Goal: Task Accomplishment & Management: Manage account settings

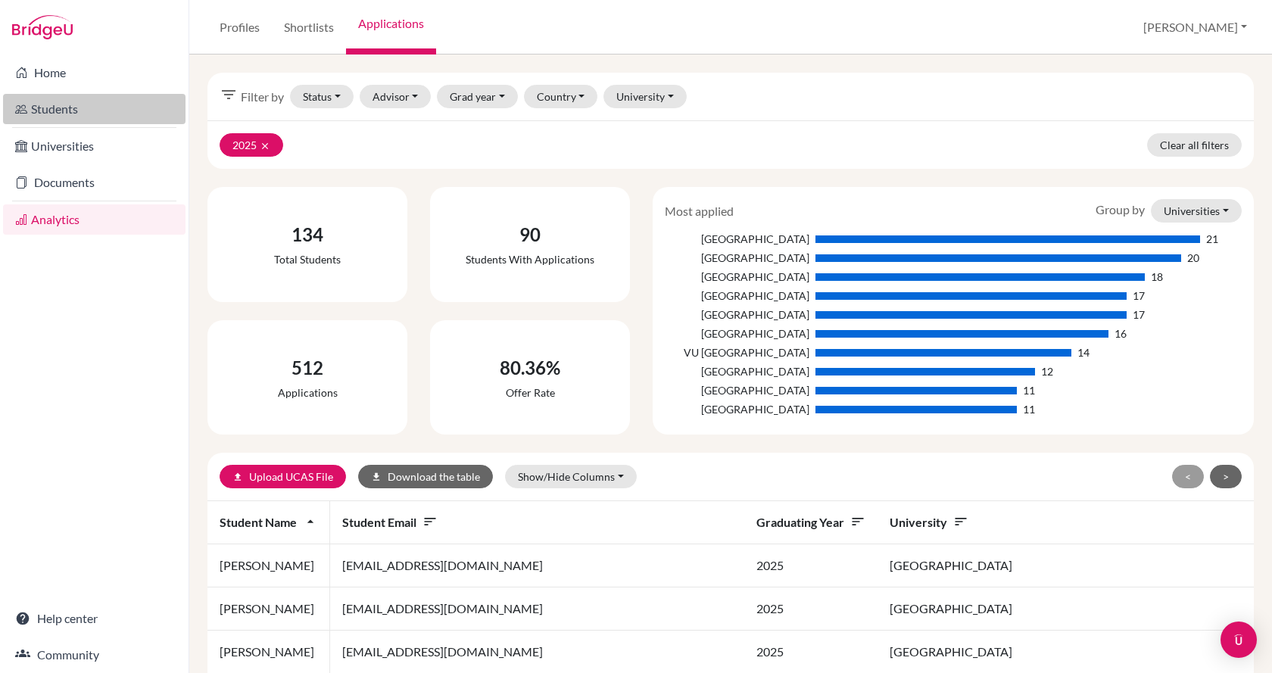
click at [65, 107] on link "Students" at bounding box center [94, 109] width 183 height 30
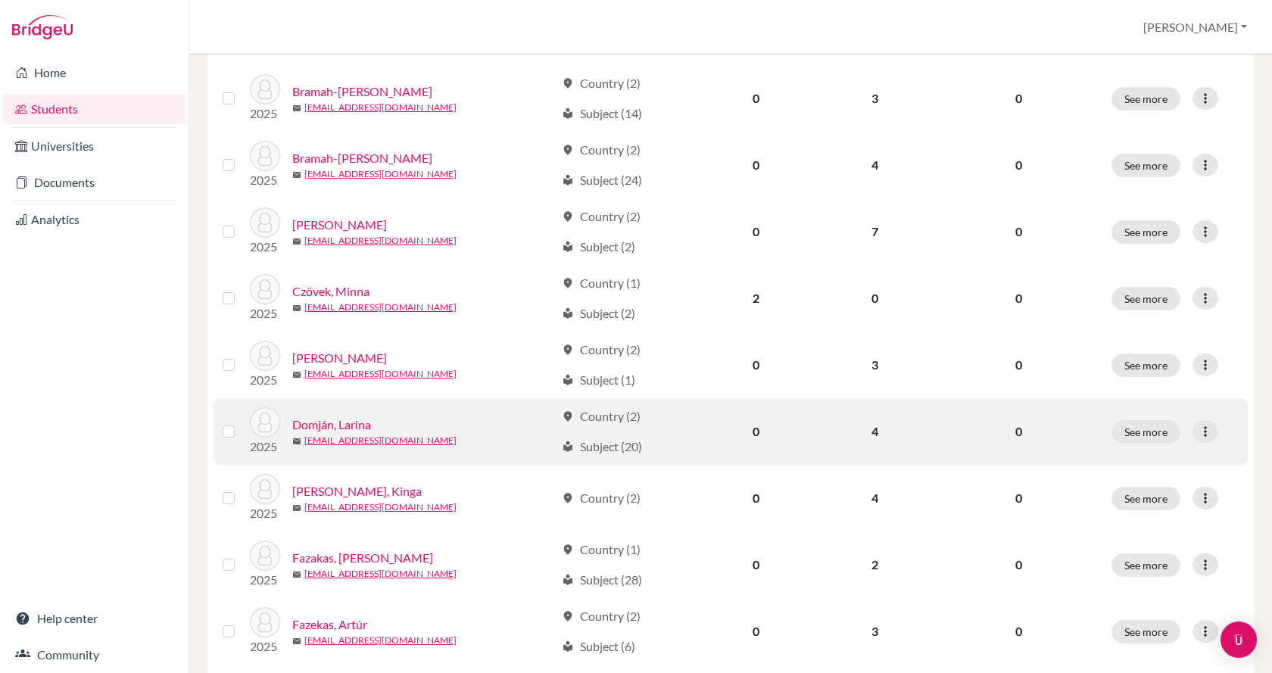
scroll to position [1060, 0]
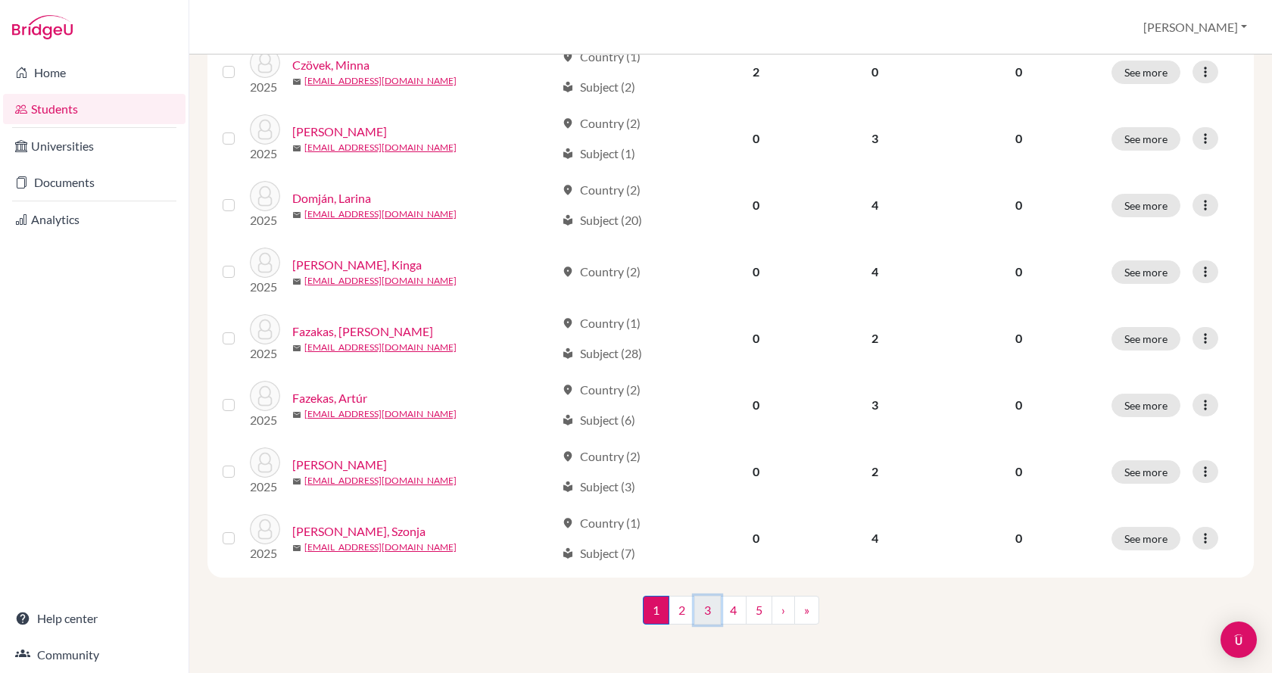
click at [698, 620] on link "3" at bounding box center [708, 610] width 27 height 29
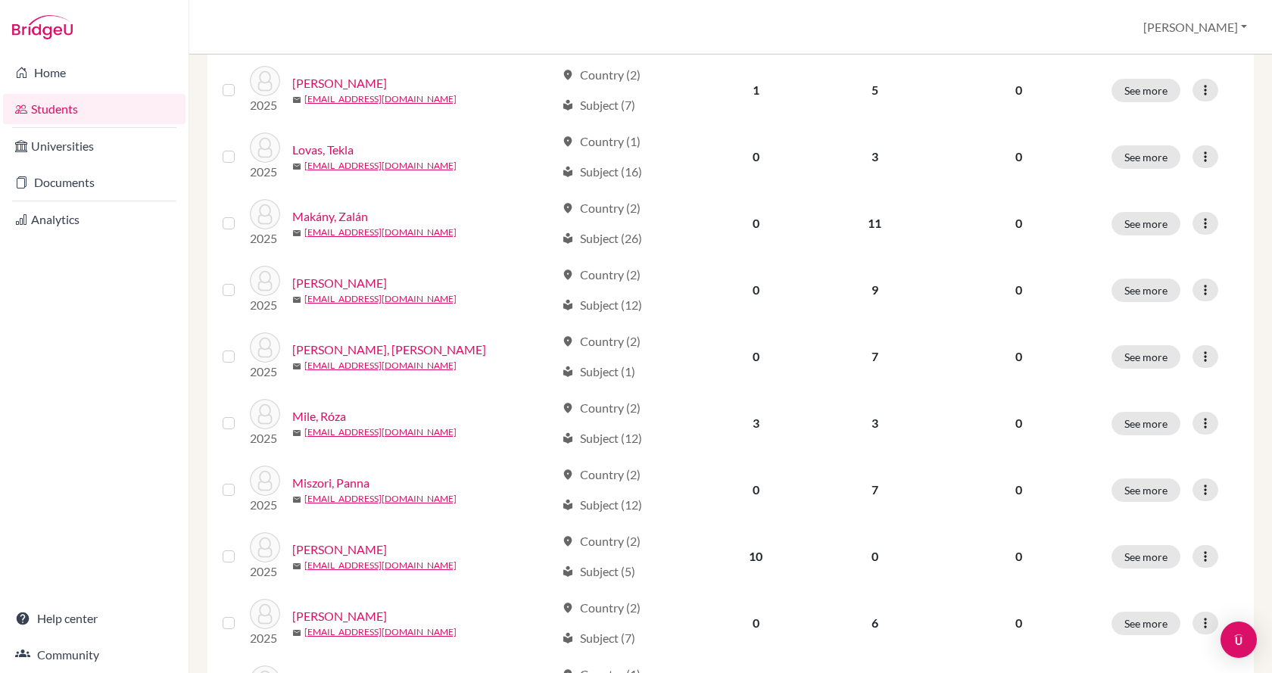
scroll to position [1060, 0]
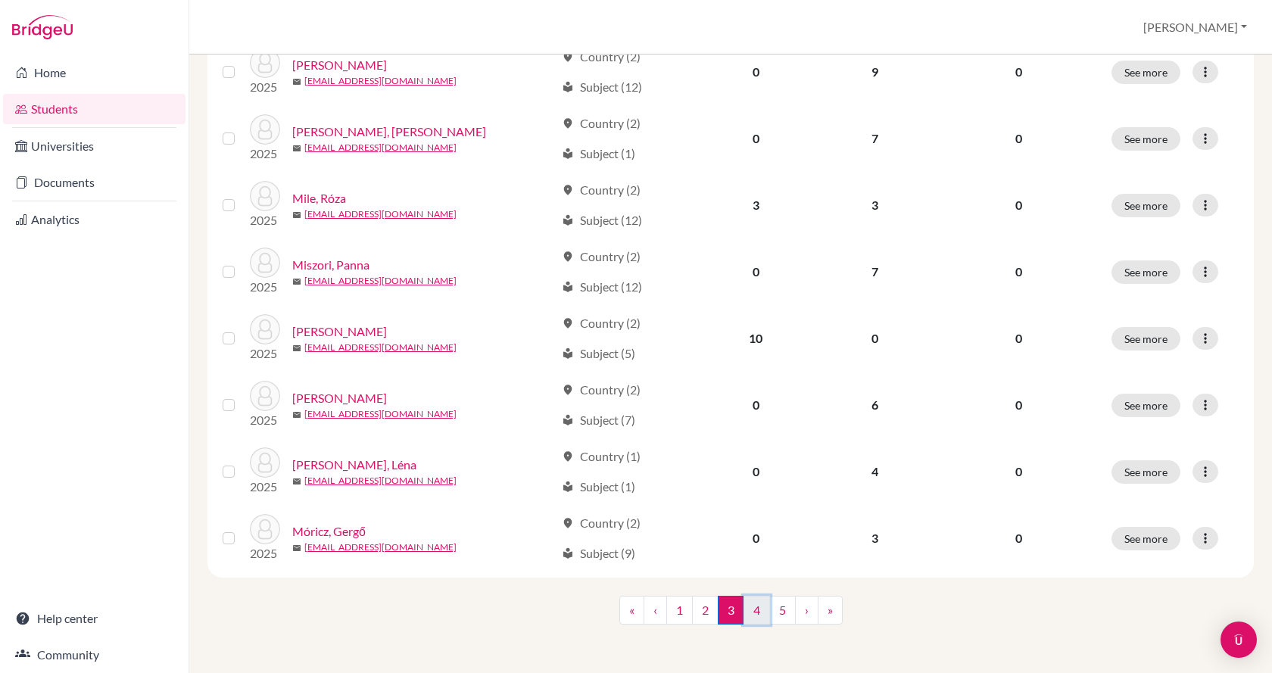
click at [754, 615] on link "4" at bounding box center [757, 610] width 27 height 29
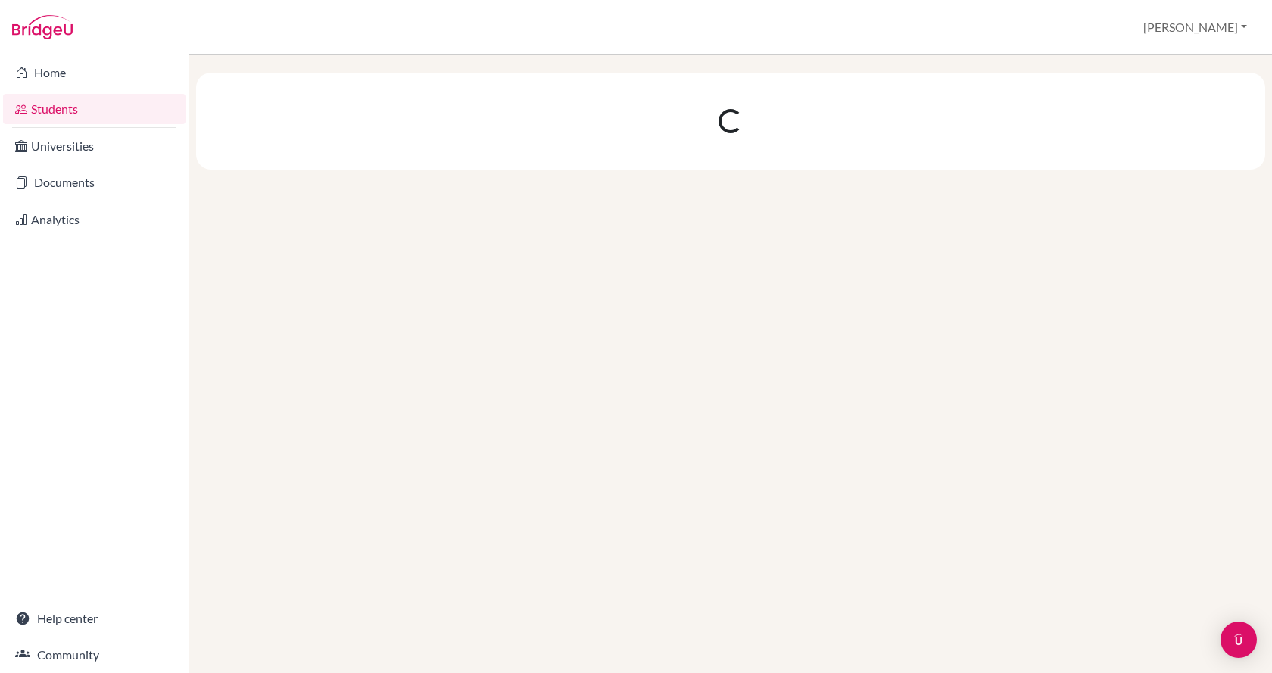
scroll to position [0, 0]
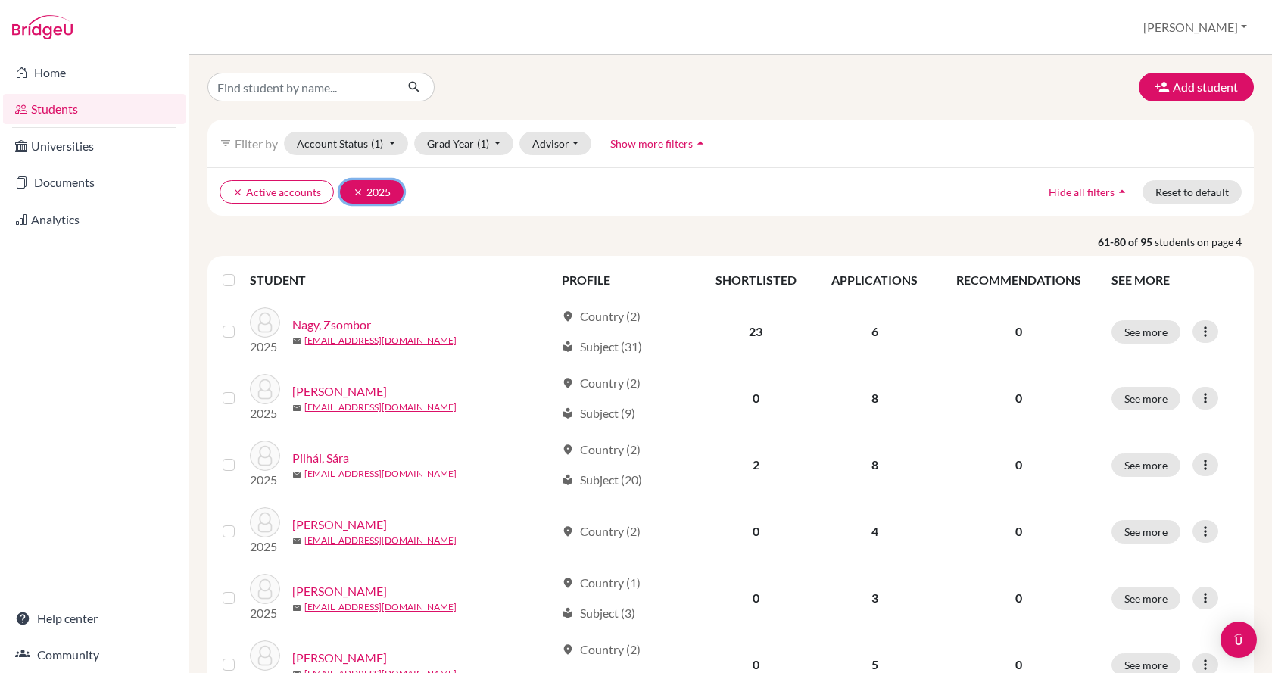
click at [356, 193] on icon "clear" at bounding box center [358, 192] width 11 height 11
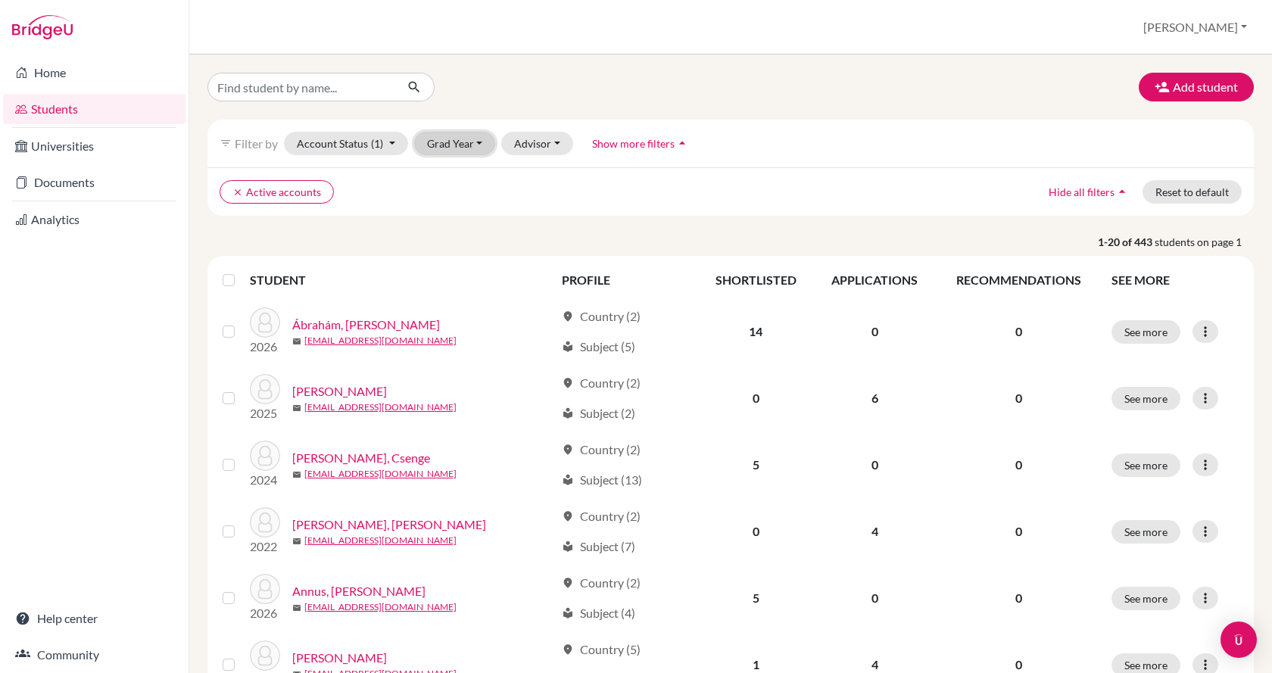
click at [442, 142] on button "Grad Year" at bounding box center [455, 143] width 82 height 23
click at [463, 179] on div "2026" at bounding box center [459, 176] width 53 height 18
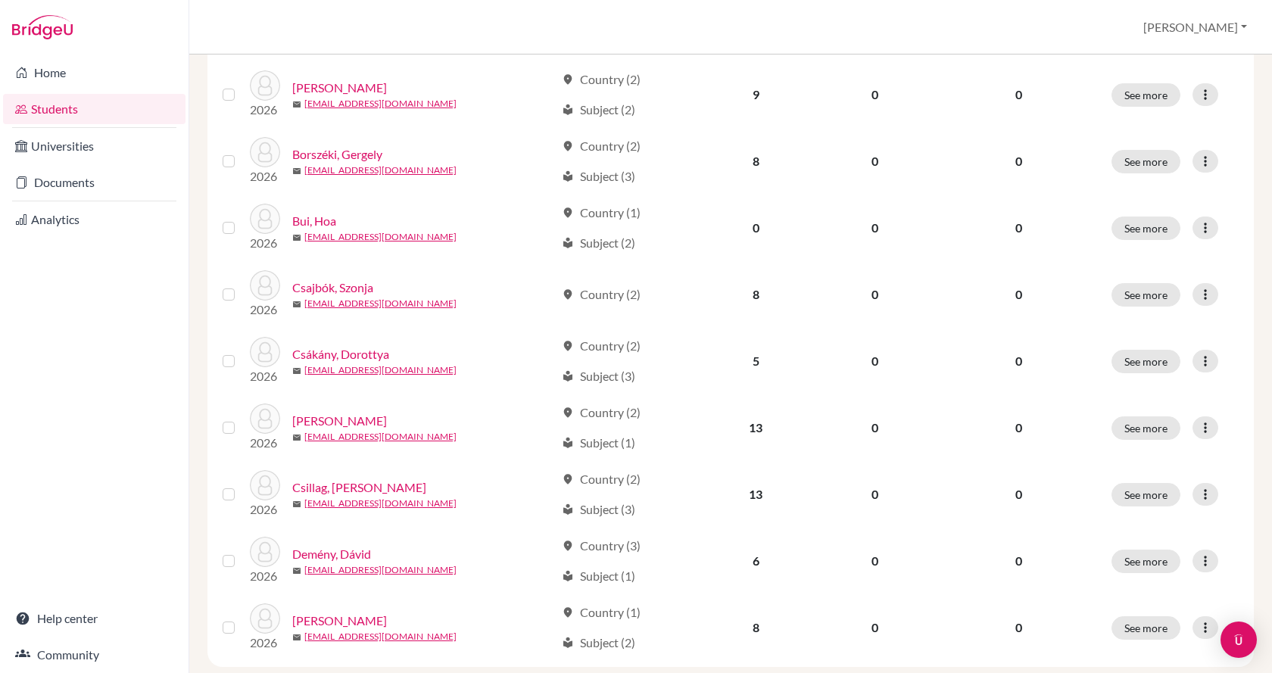
scroll to position [1060, 0]
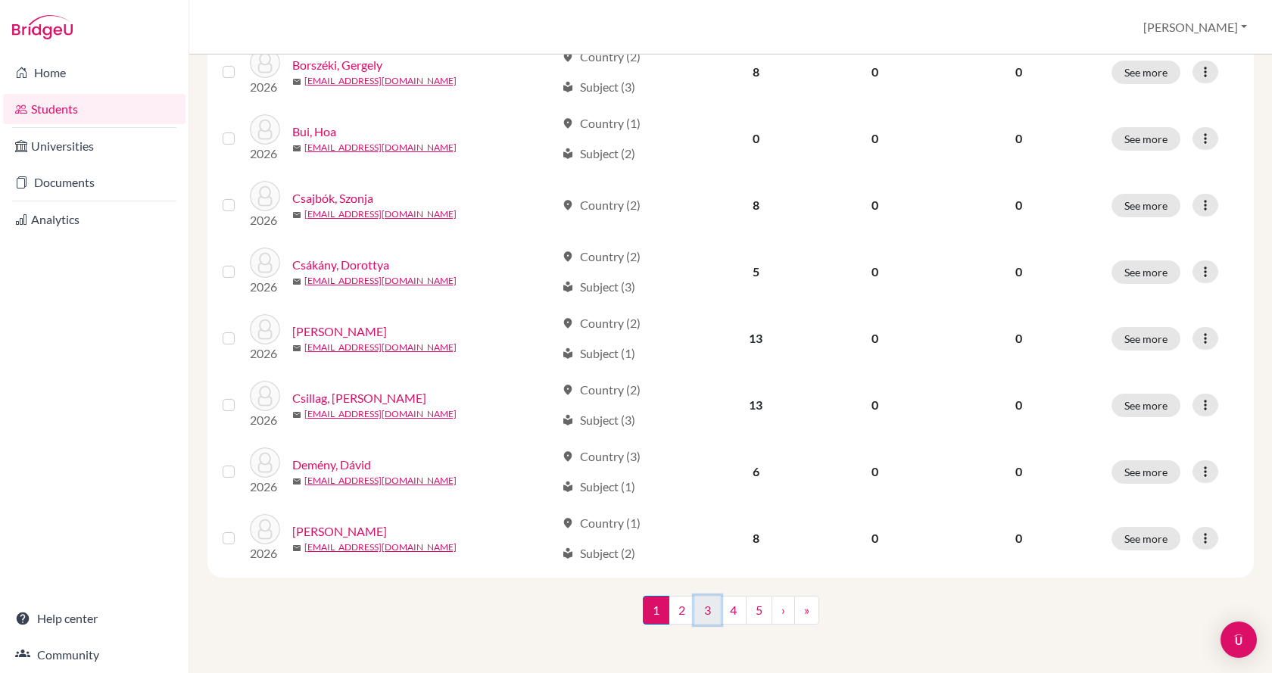
click at [707, 617] on link "3" at bounding box center [708, 610] width 27 height 29
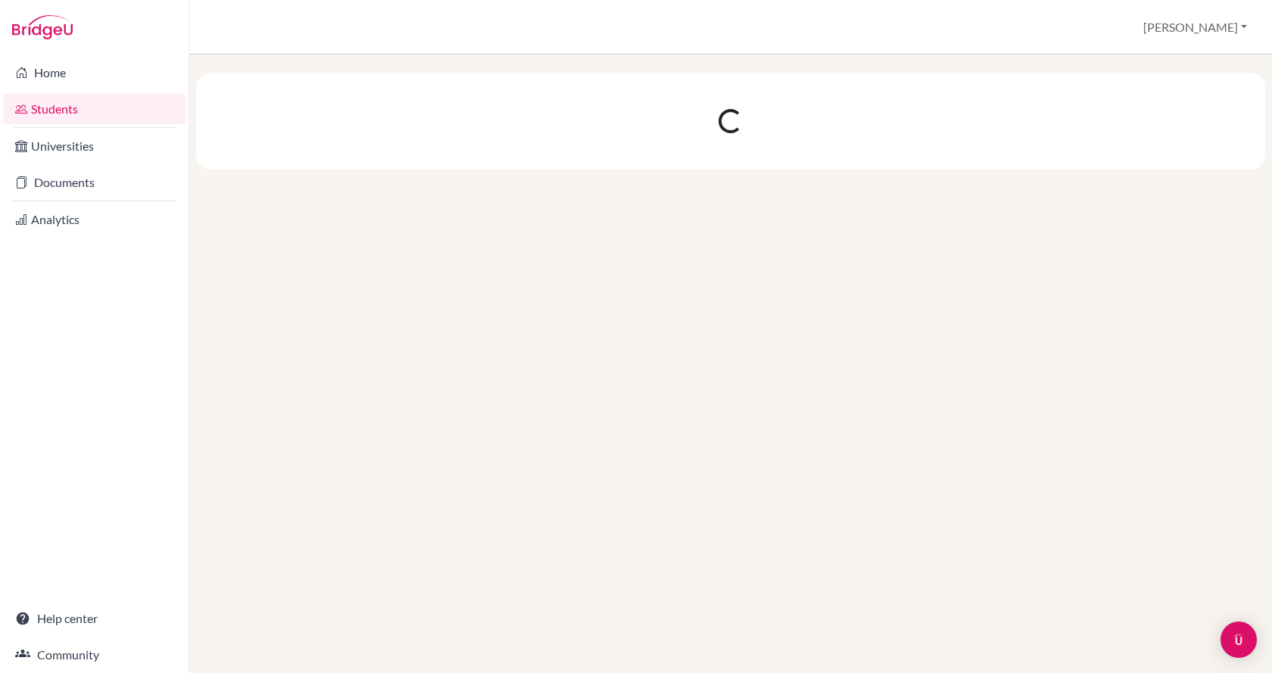
scroll to position [0, 0]
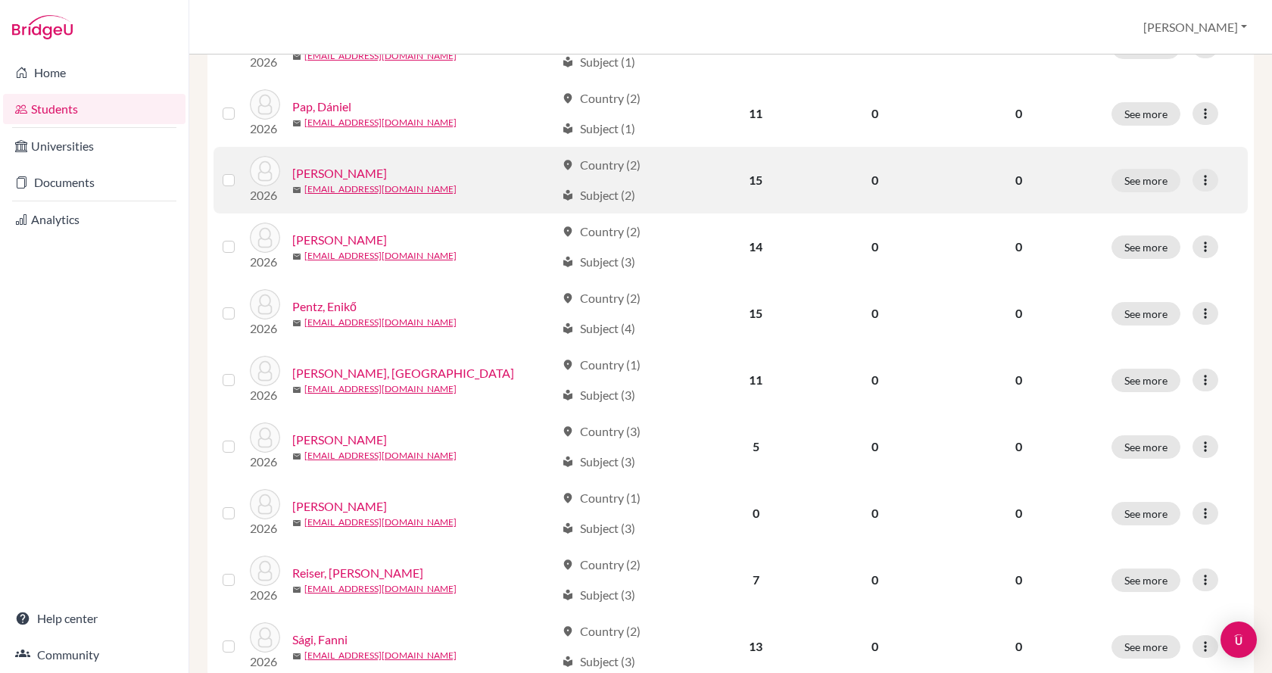
scroll to position [985, 0]
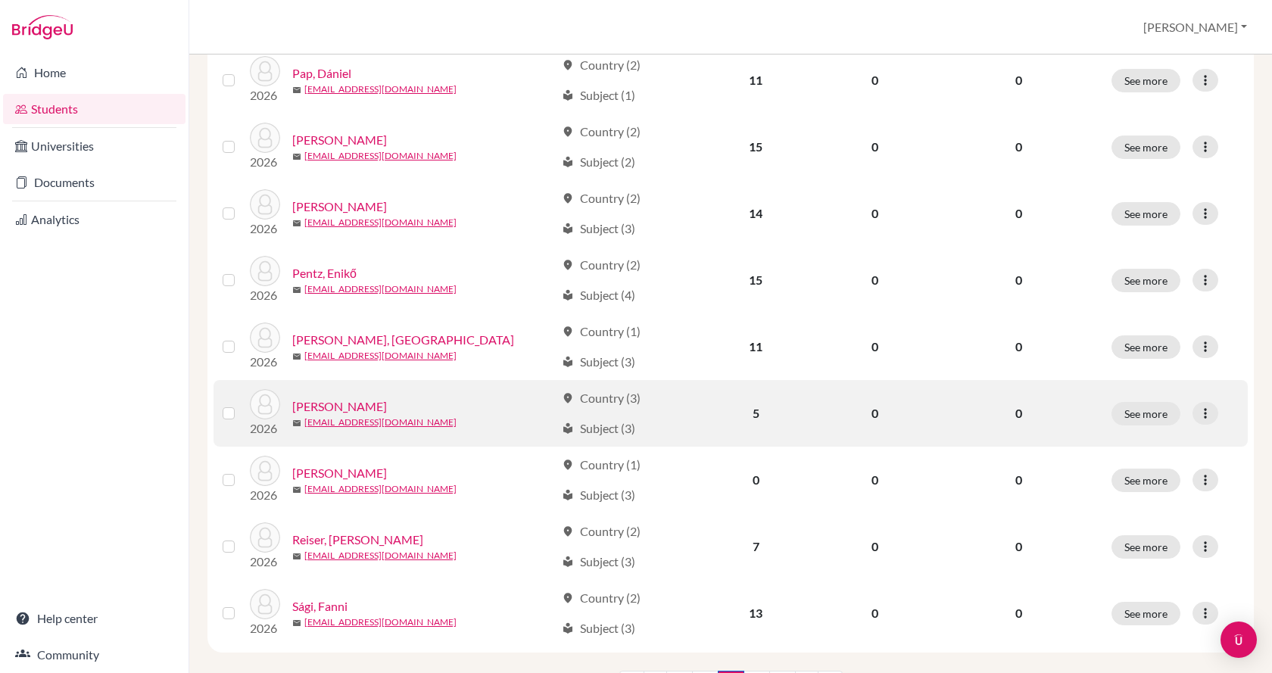
click at [306, 408] on link "Peto Vince, Benjamin" at bounding box center [339, 407] width 95 height 18
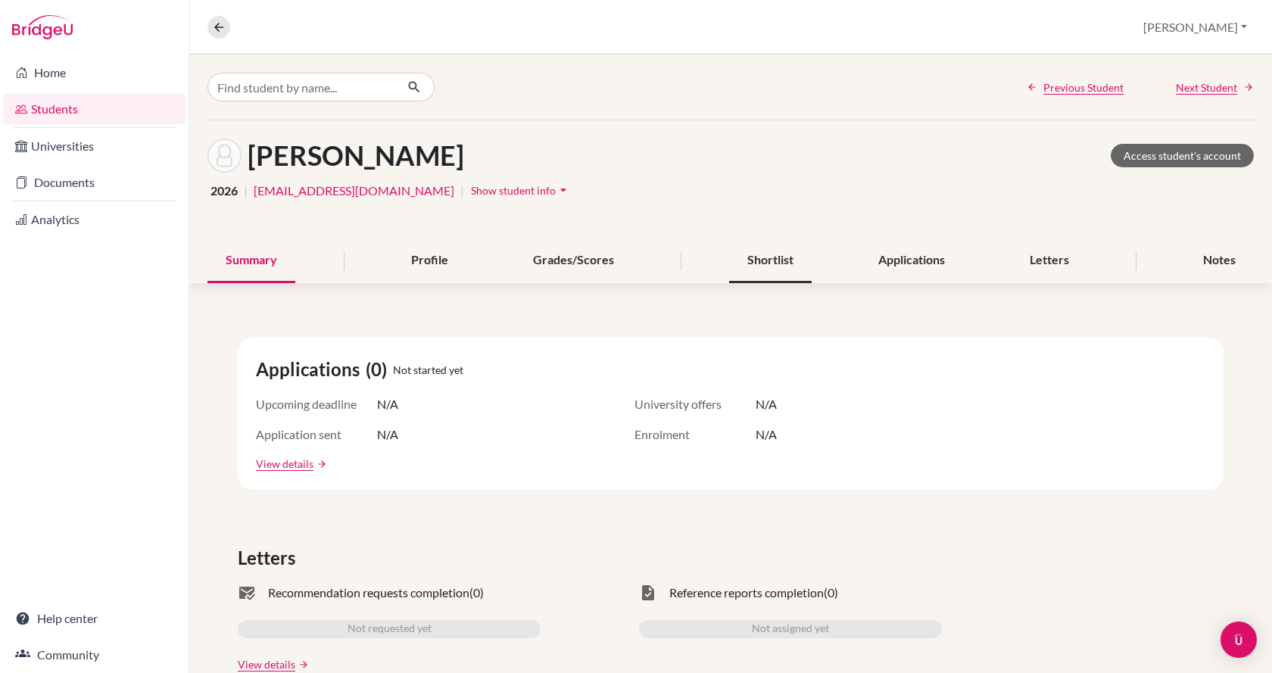
click at [782, 255] on div "Shortlist" at bounding box center [770, 261] width 83 height 45
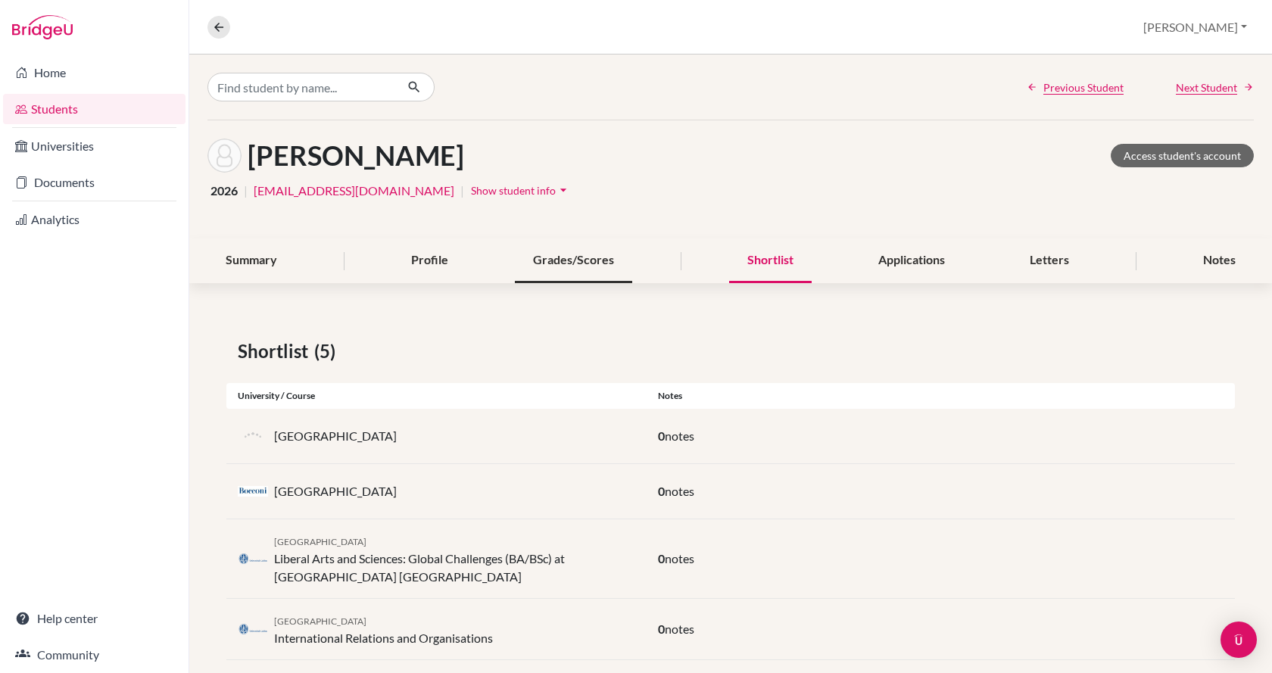
click at [592, 260] on div "Grades/Scores" at bounding box center [573, 261] width 117 height 45
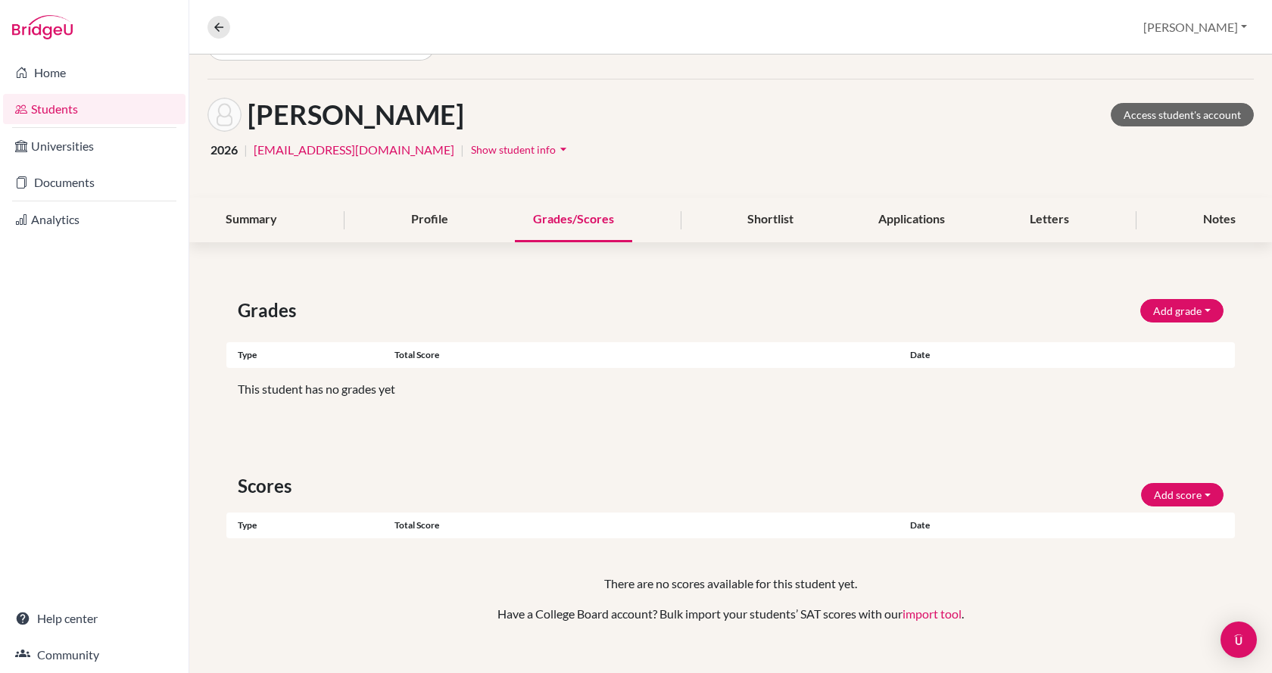
scroll to position [64, 0]
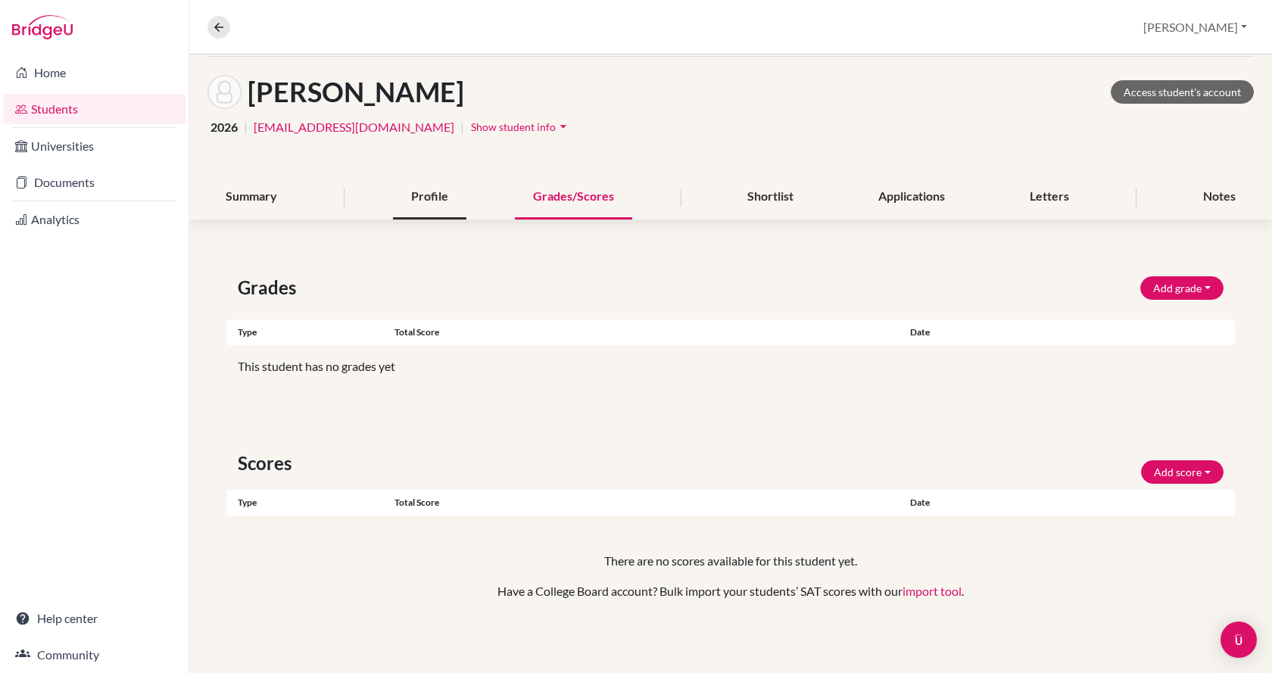
click at [452, 192] on div "Profile" at bounding box center [429, 197] width 73 height 45
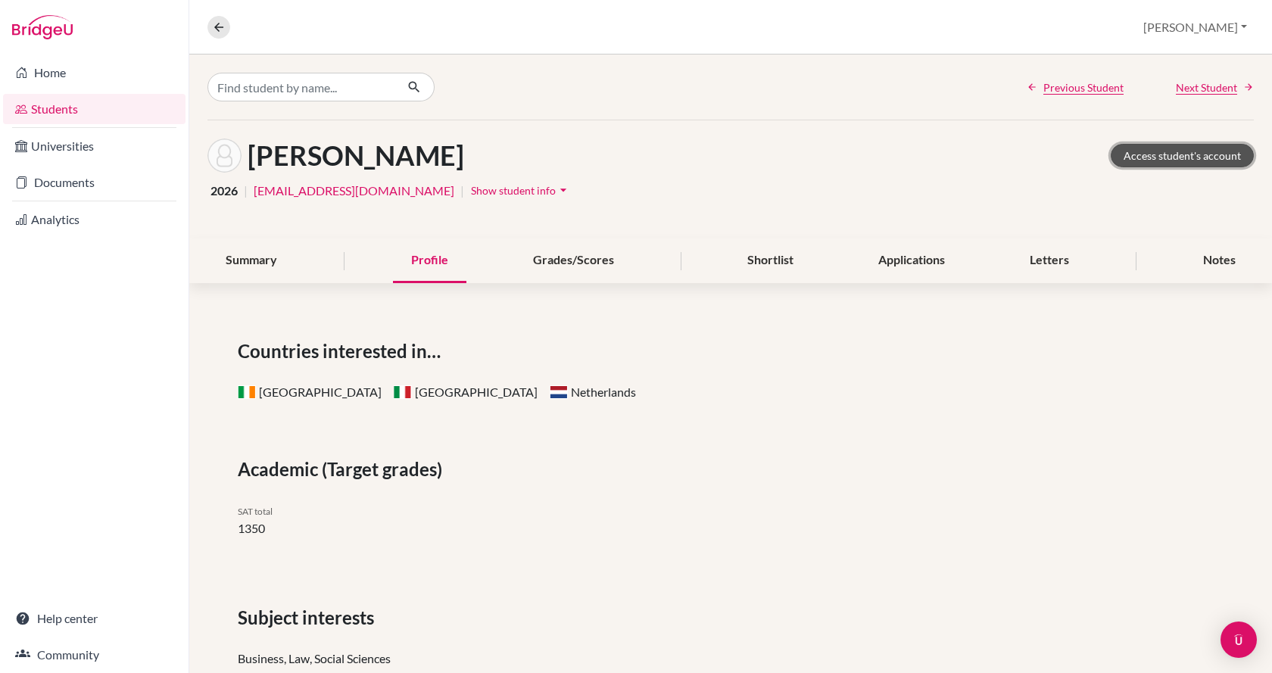
click at [1181, 156] on link "Access student's account" at bounding box center [1182, 155] width 143 height 23
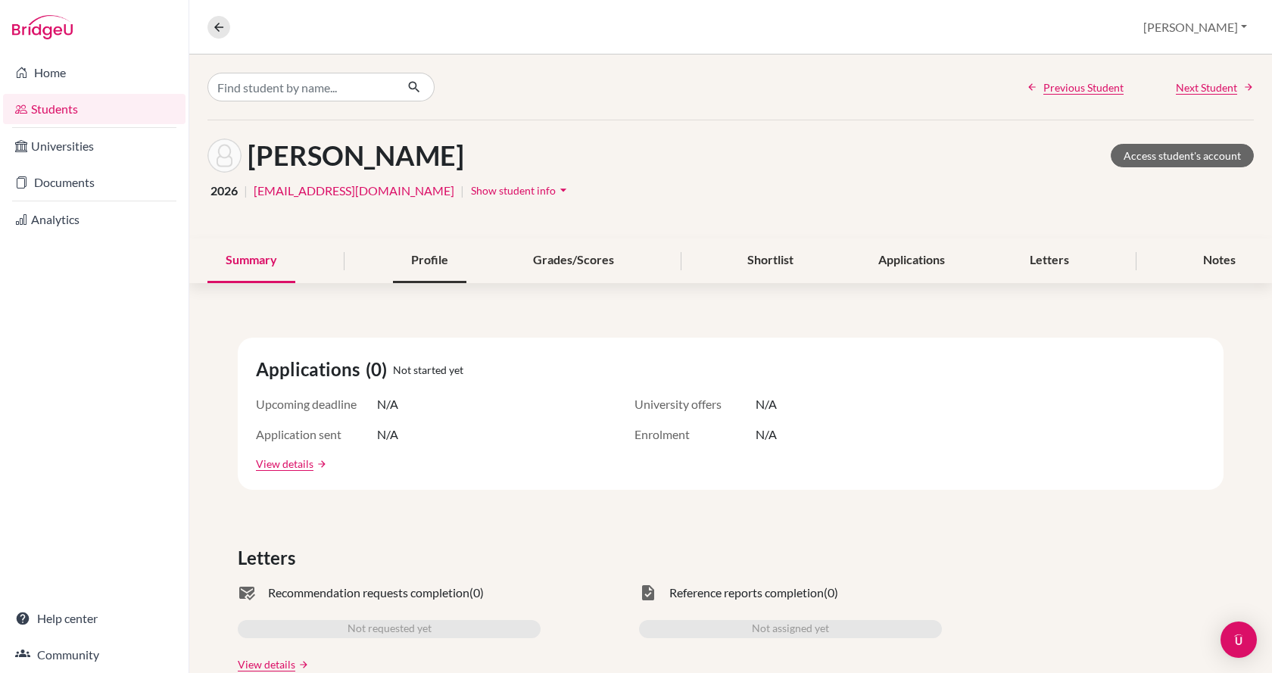
click at [425, 267] on div "Profile" at bounding box center [429, 261] width 73 height 45
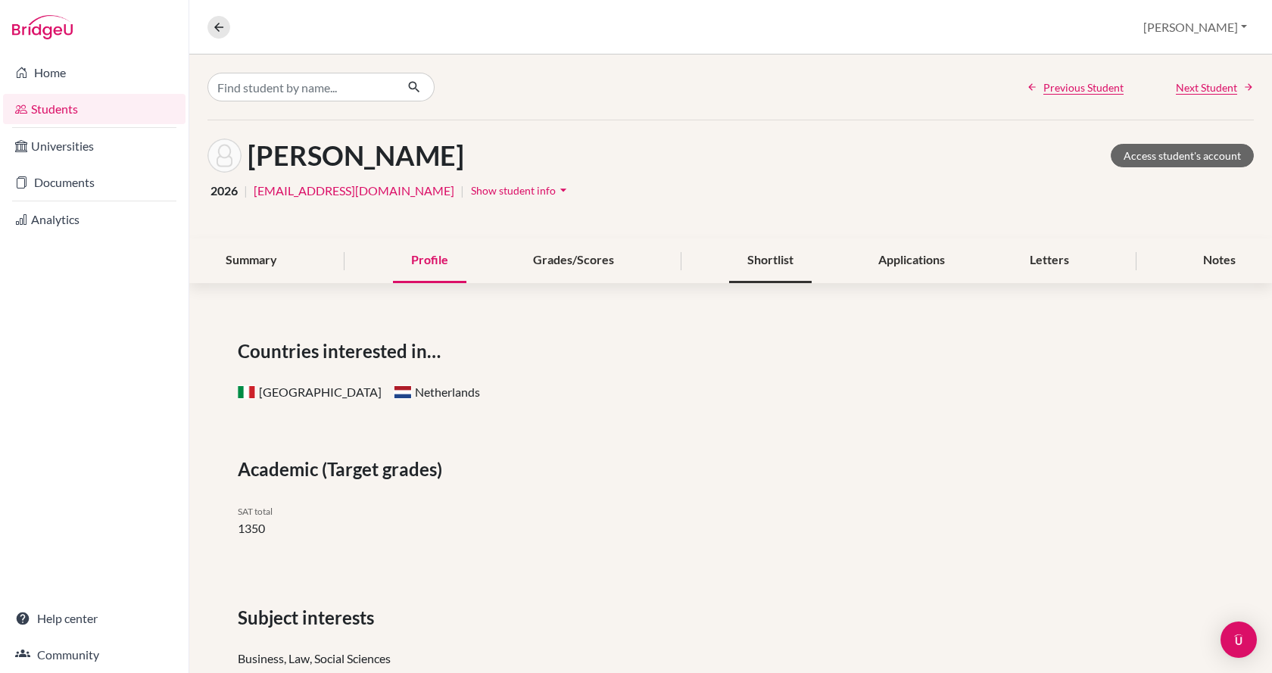
click at [771, 266] on div "Shortlist" at bounding box center [770, 261] width 83 height 45
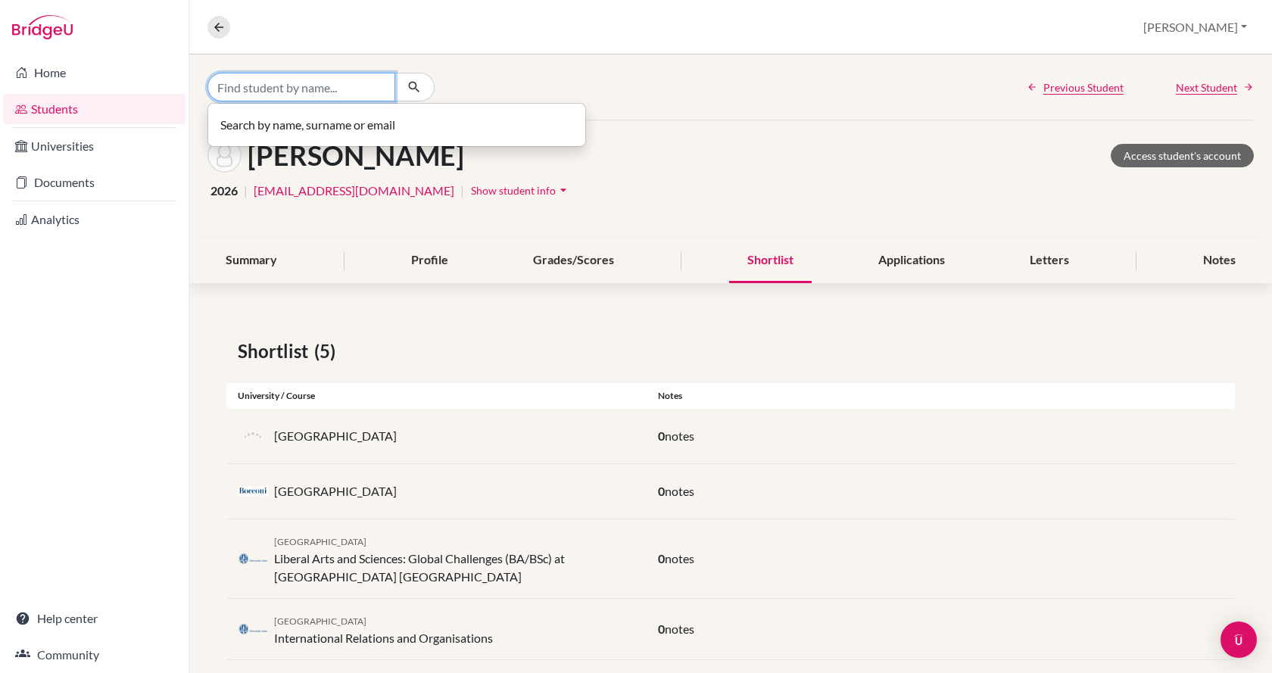
click at [287, 92] on input "Find student by name..." at bounding box center [302, 87] width 188 height 29
type input "reiser"
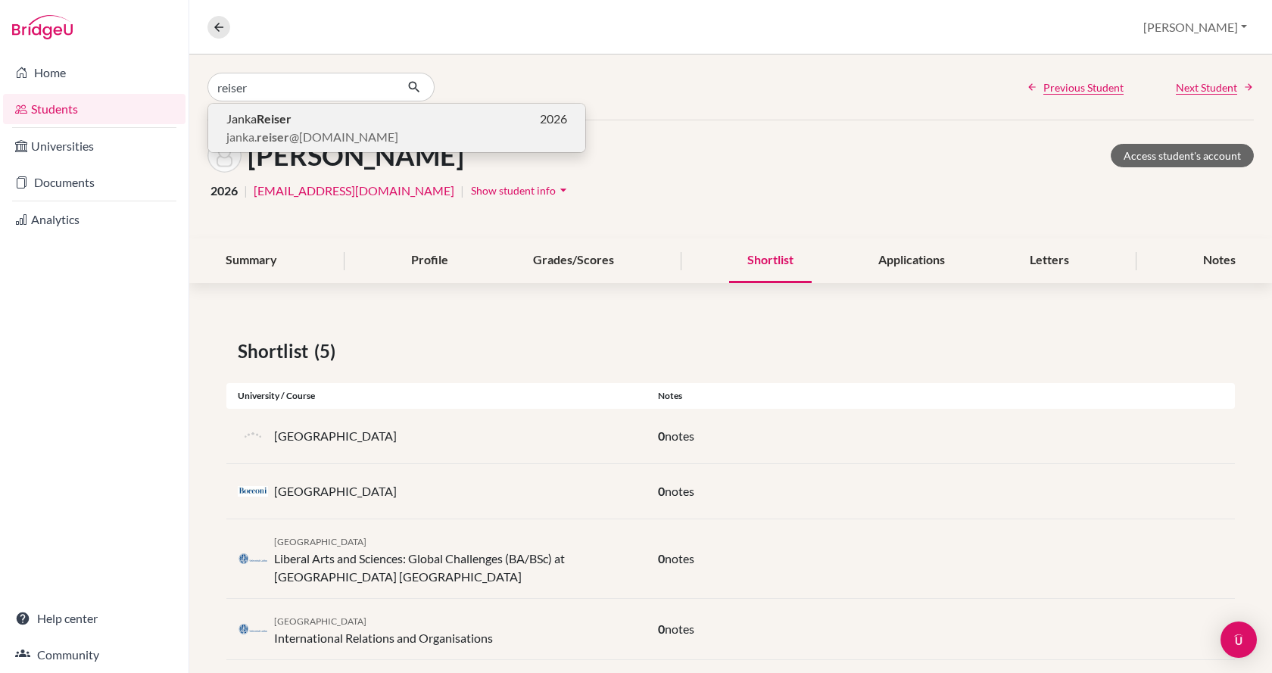
click at [282, 136] on b "reiser" at bounding box center [273, 137] width 33 height 14
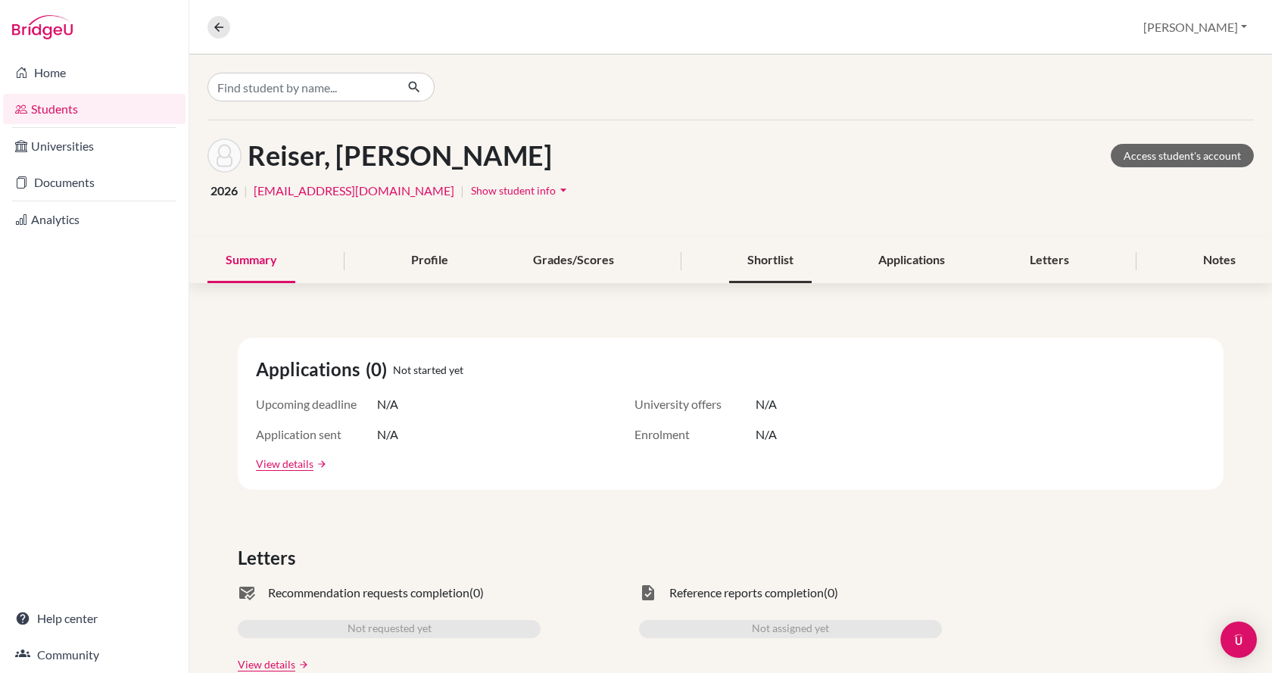
click at [776, 258] on div "Shortlist" at bounding box center [770, 261] width 83 height 45
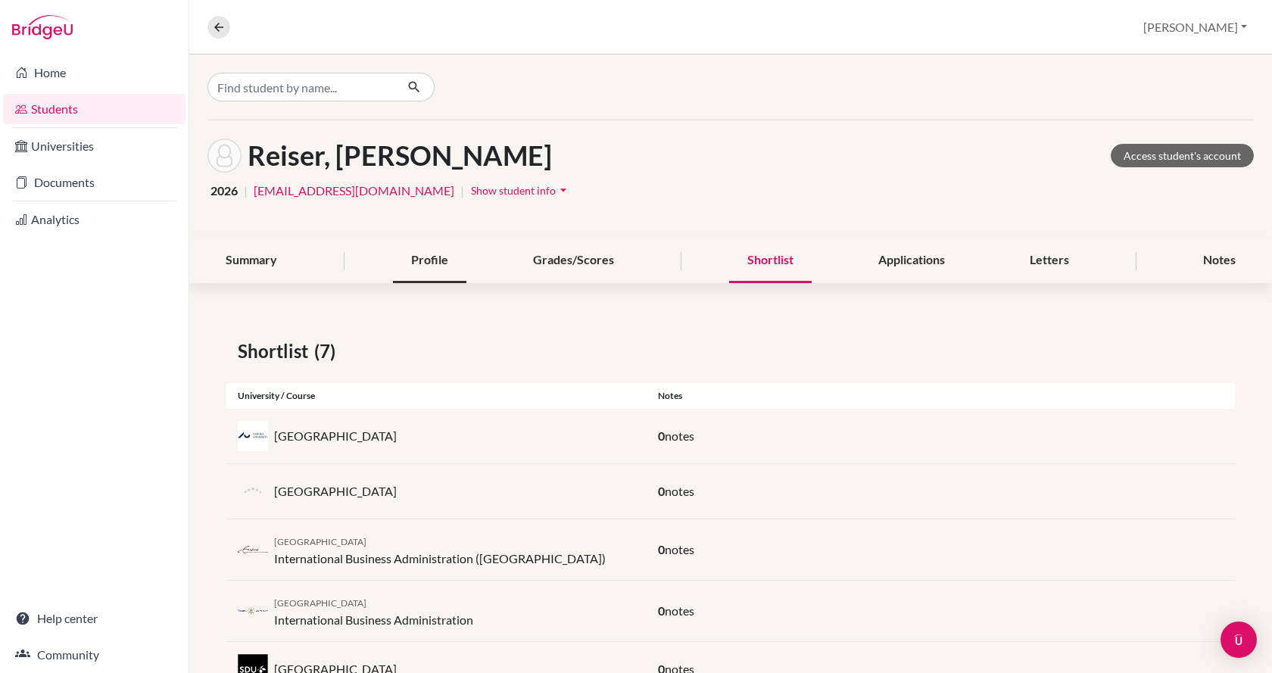
click at [444, 259] on div "Profile" at bounding box center [429, 261] width 73 height 45
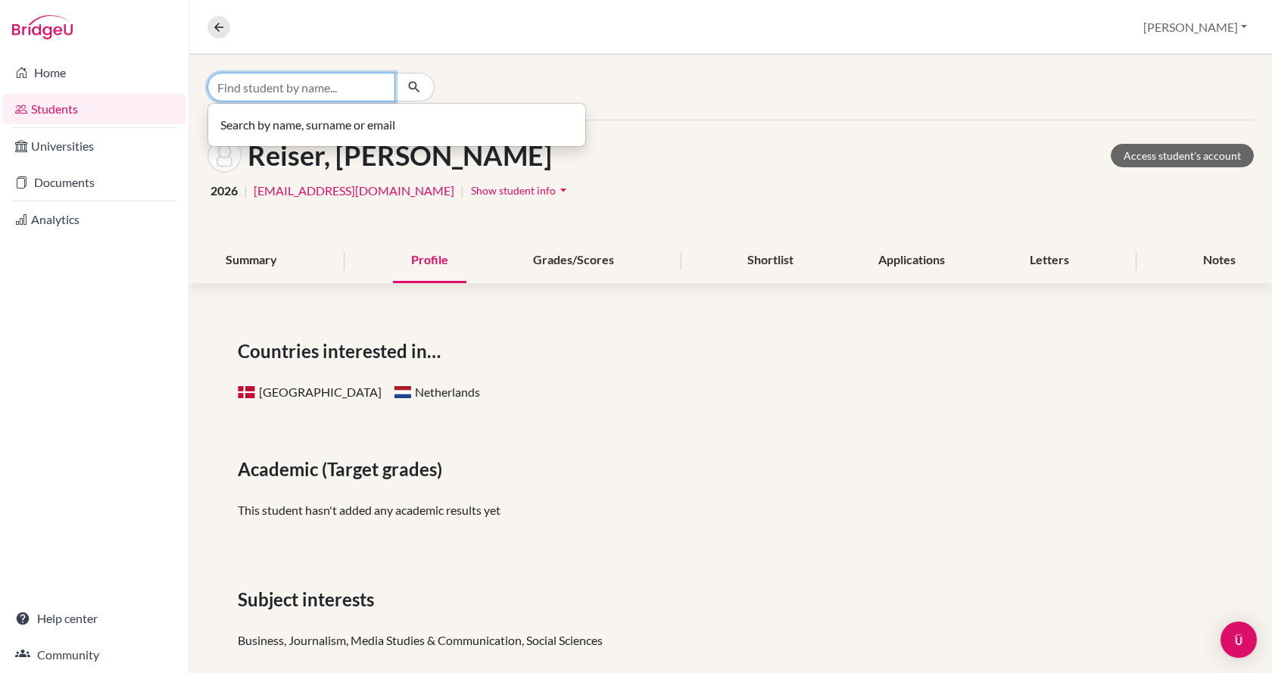
click at [266, 89] on input "Find student by name..." at bounding box center [302, 87] width 188 height 29
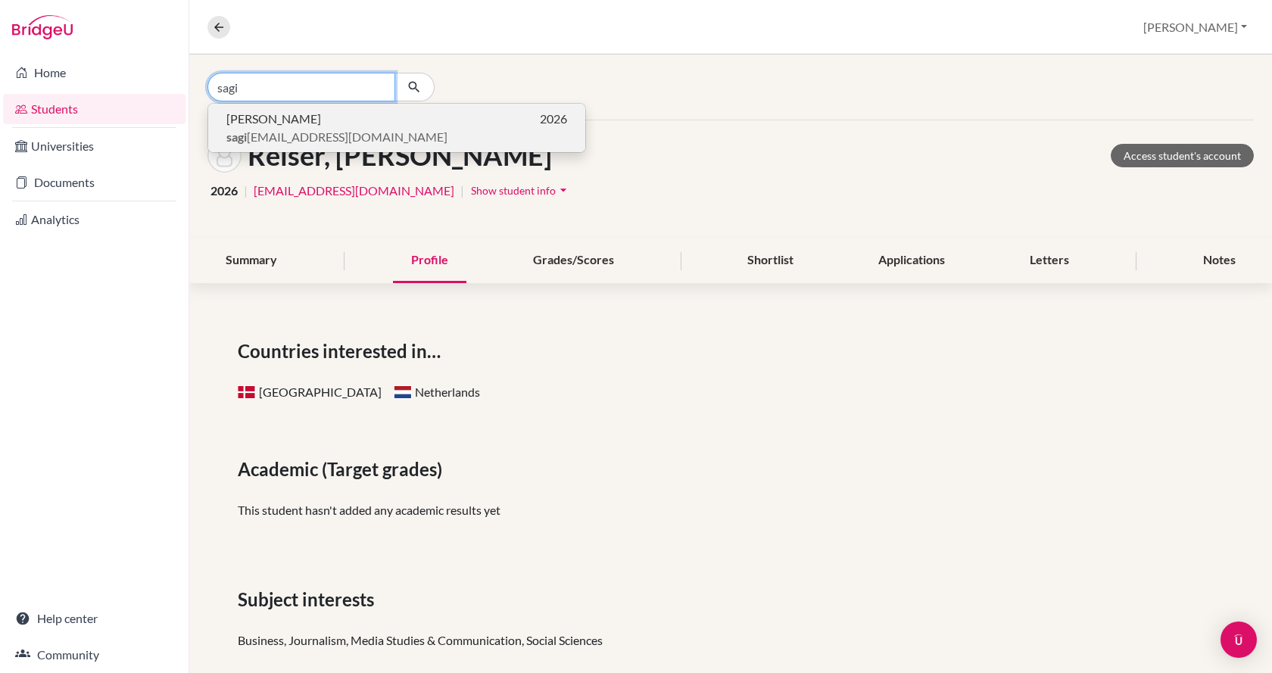
type input "sagi"
click at [279, 118] on span "Fanni Sági" at bounding box center [273, 119] width 95 height 18
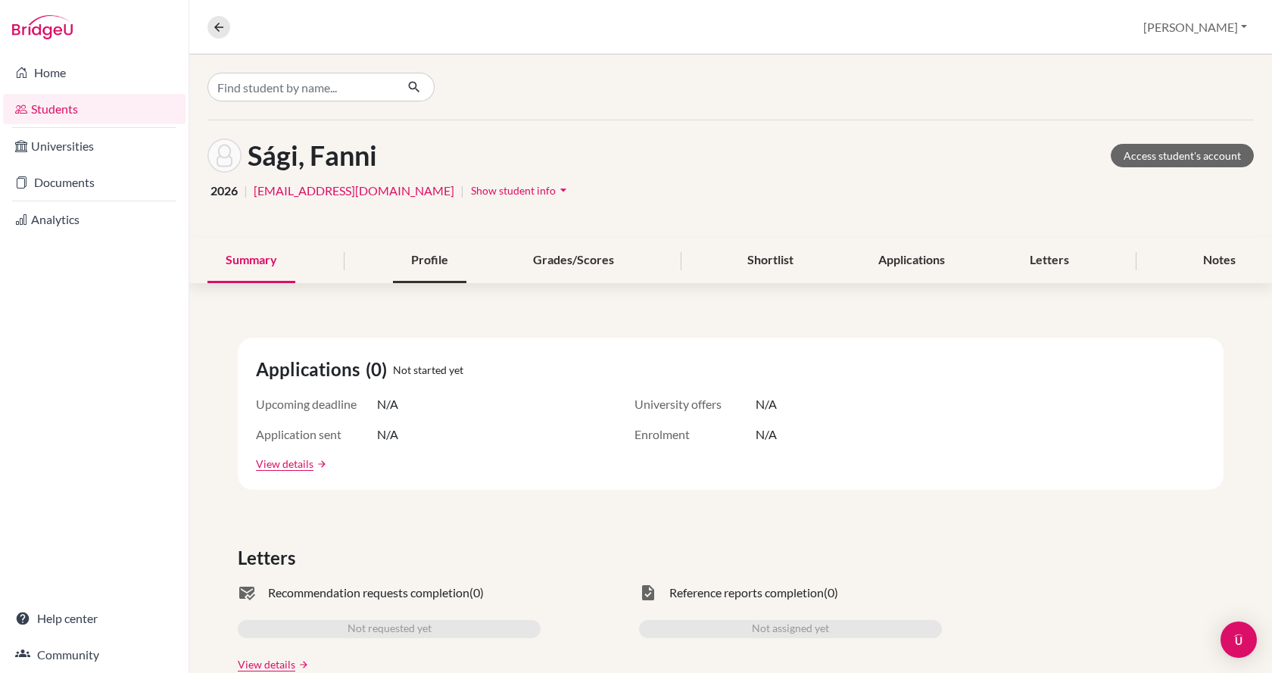
click at [436, 269] on div "Profile" at bounding box center [429, 261] width 73 height 45
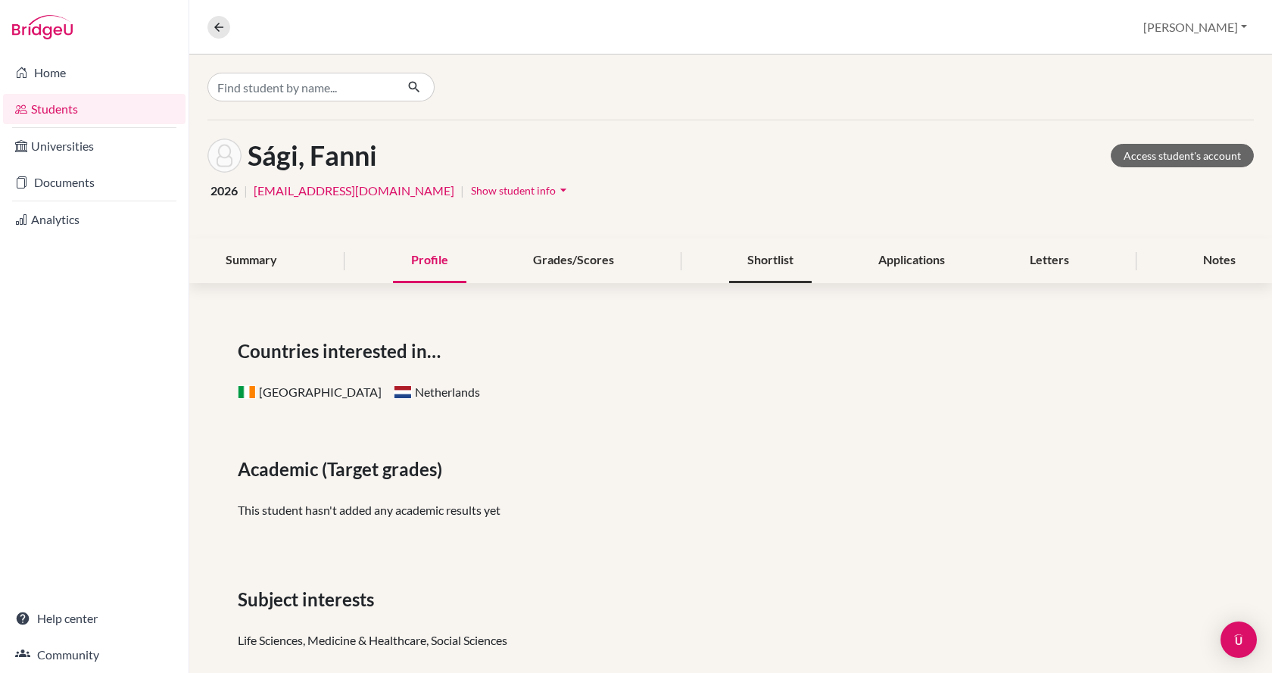
click at [759, 266] on div "Shortlist" at bounding box center [770, 261] width 83 height 45
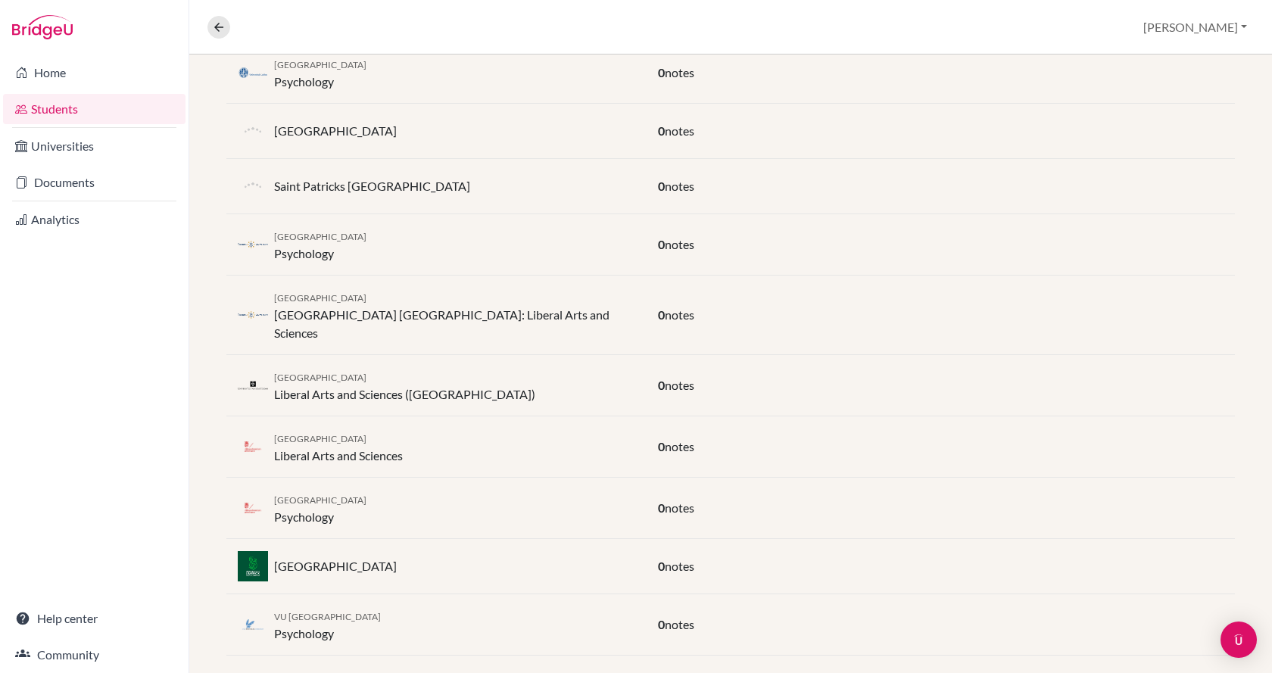
scroll to position [545, 0]
click at [336, 130] on p "Mary Immaculate College" at bounding box center [335, 130] width 123 height 18
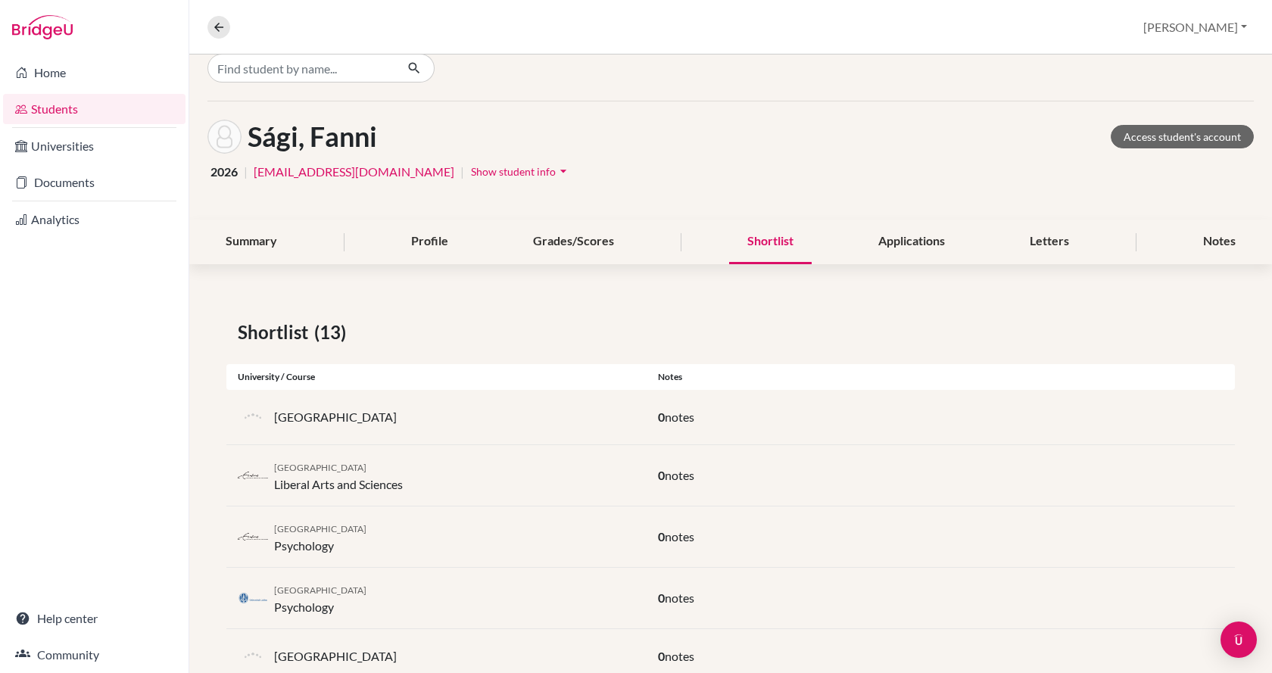
scroll to position [0, 0]
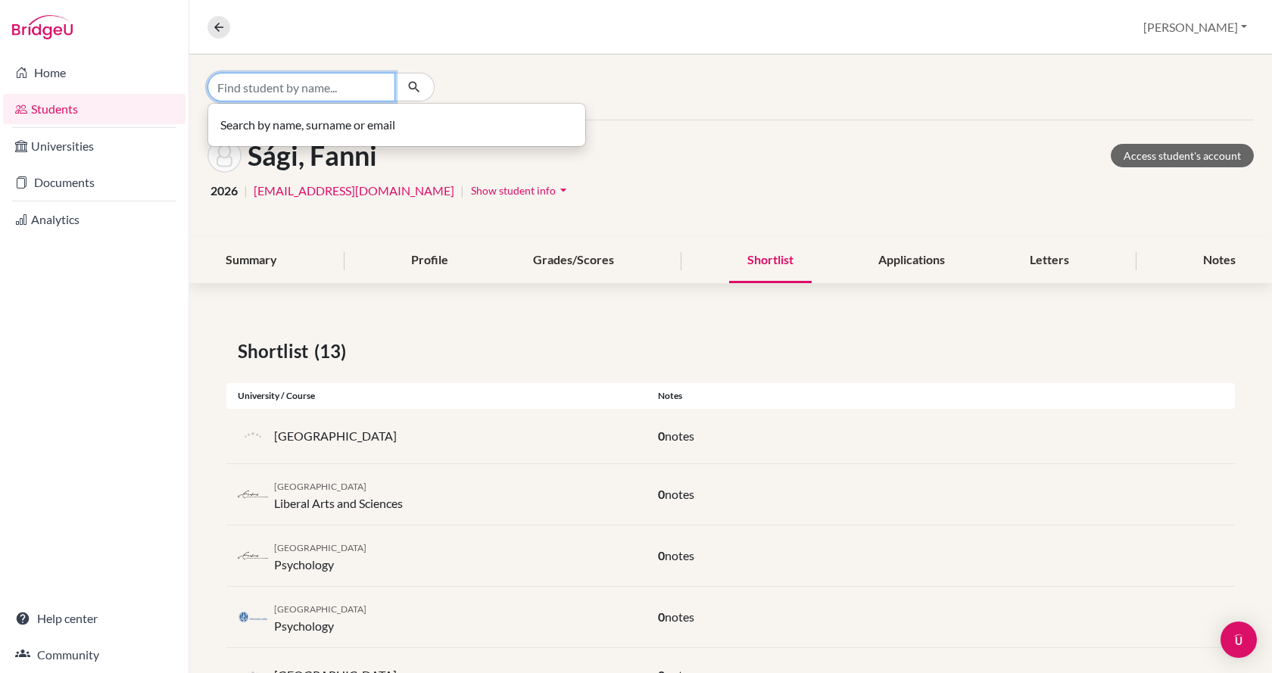
click at [266, 80] on input "Find student by name..." at bounding box center [302, 87] width 188 height 29
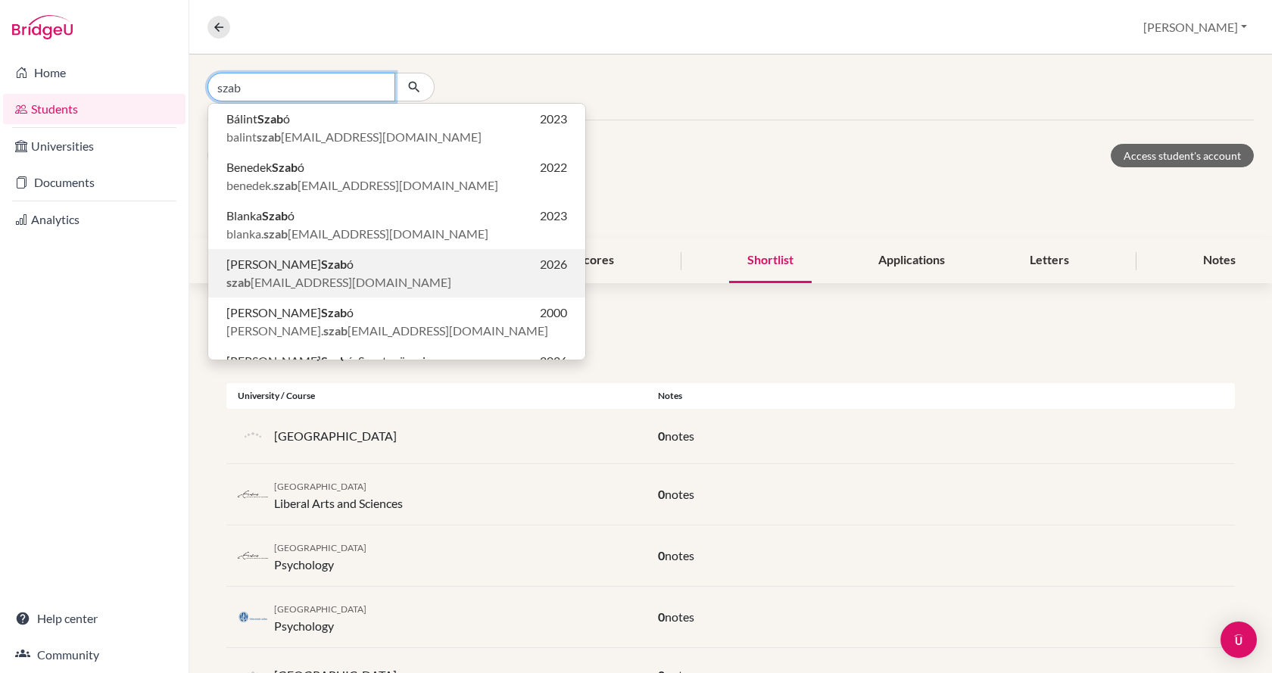
type input "szab"
click at [367, 279] on span "szab oblankanapsugar@gmail.com" at bounding box center [338, 282] width 225 height 18
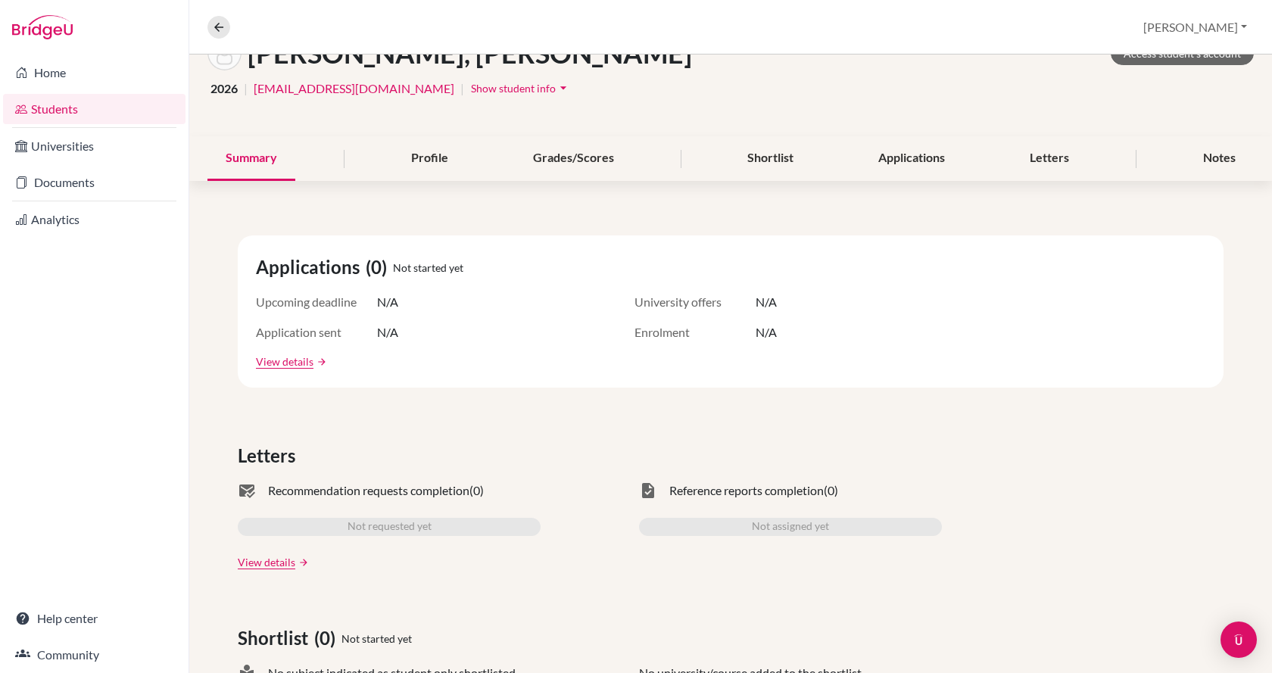
scroll to position [76, 0]
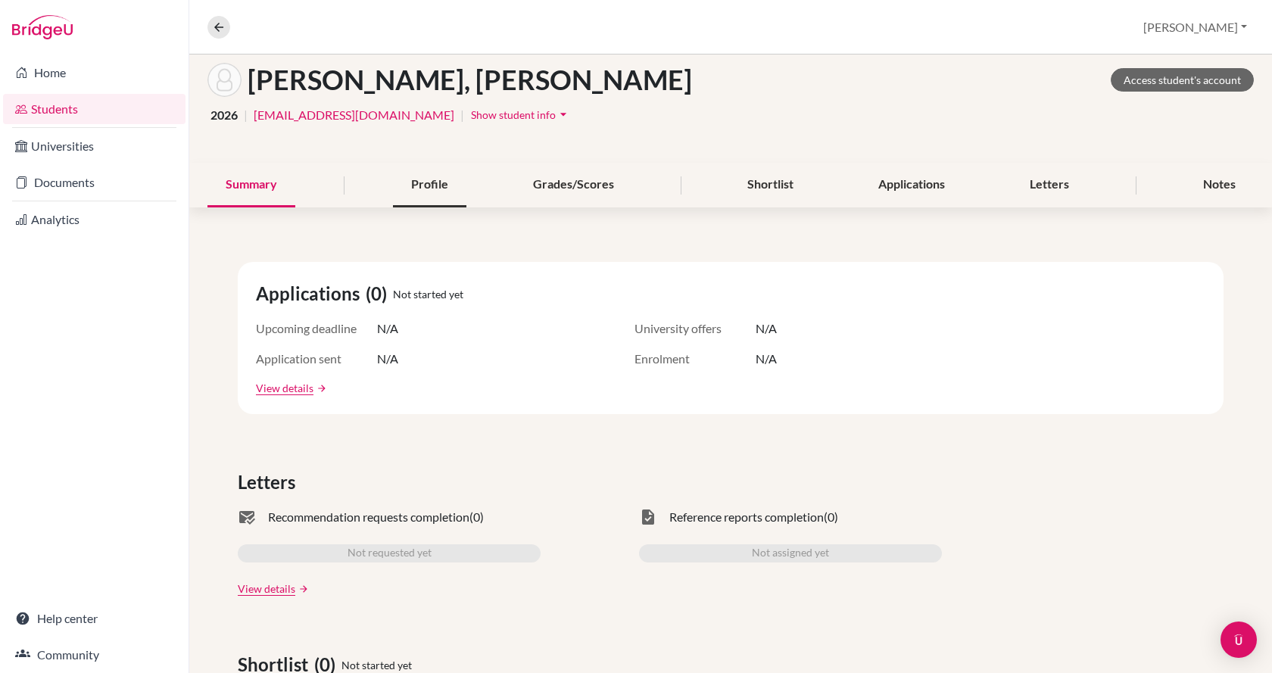
click at [419, 189] on div "Profile" at bounding box center [429, 185] width 73 height 45
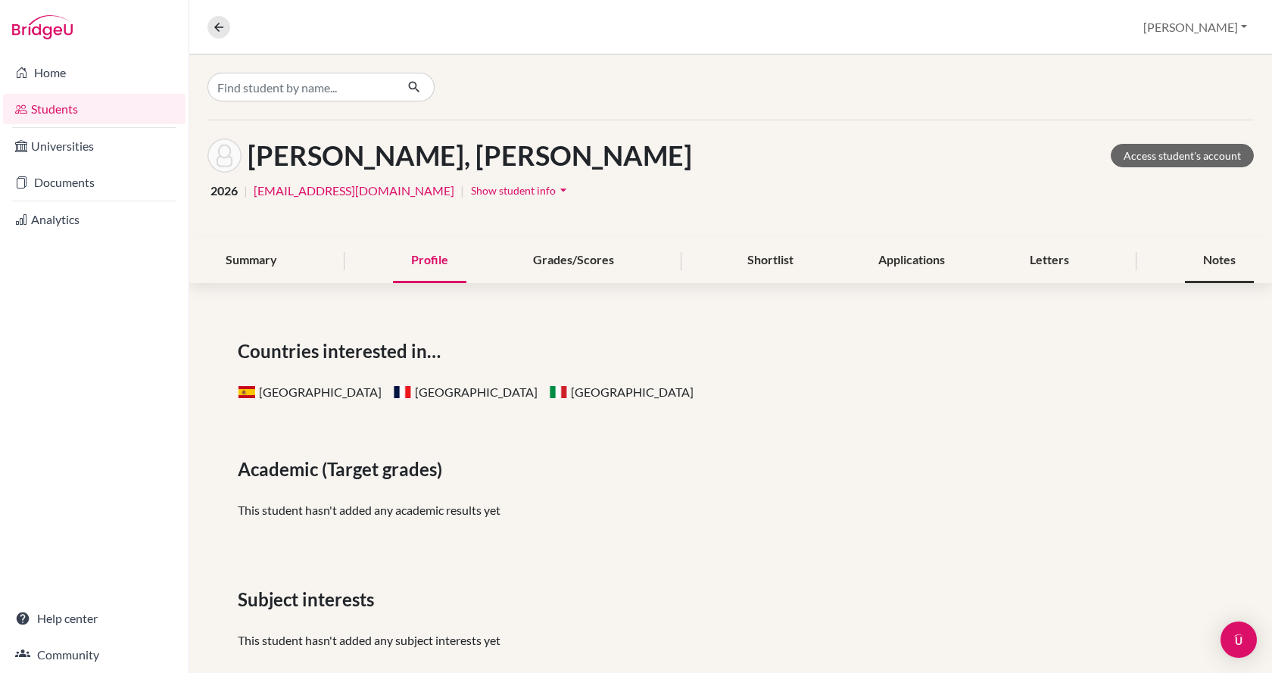
click at [1214, 264] on div "Notes" at bounding box center [1219, 261] width 69 height 45
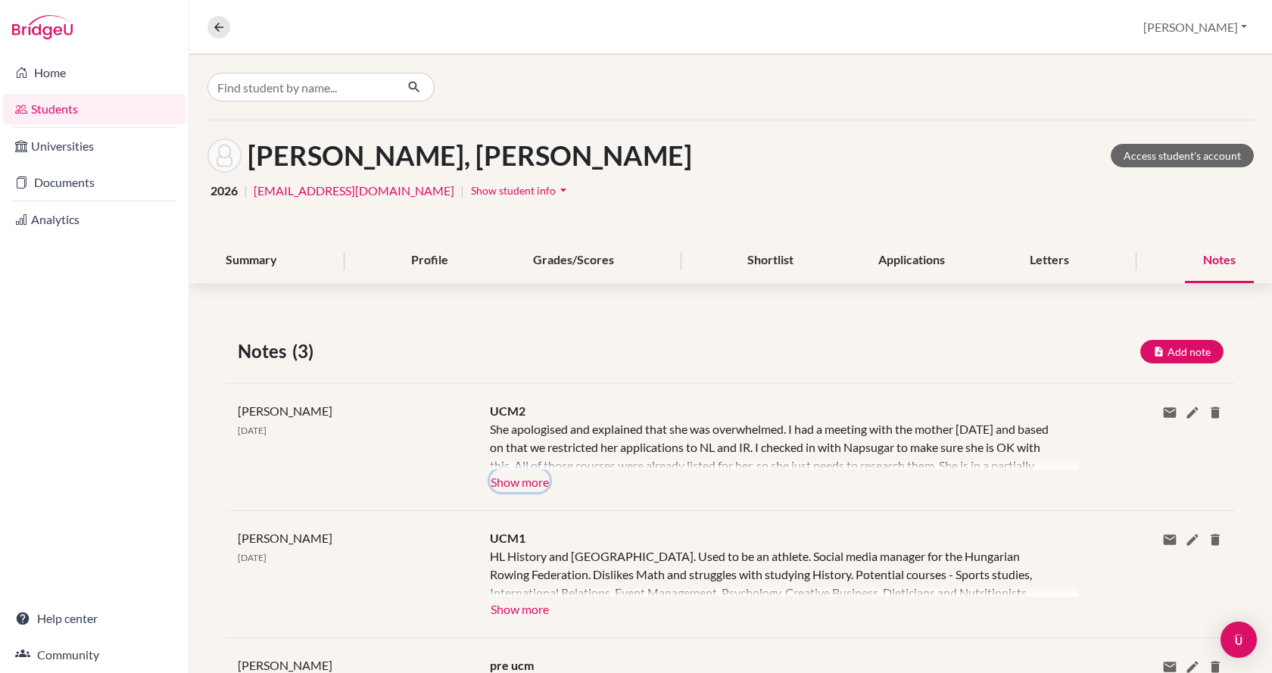
click at [529, 479] on button "Show more" at bounding box center [520, 481] width 60 height 23
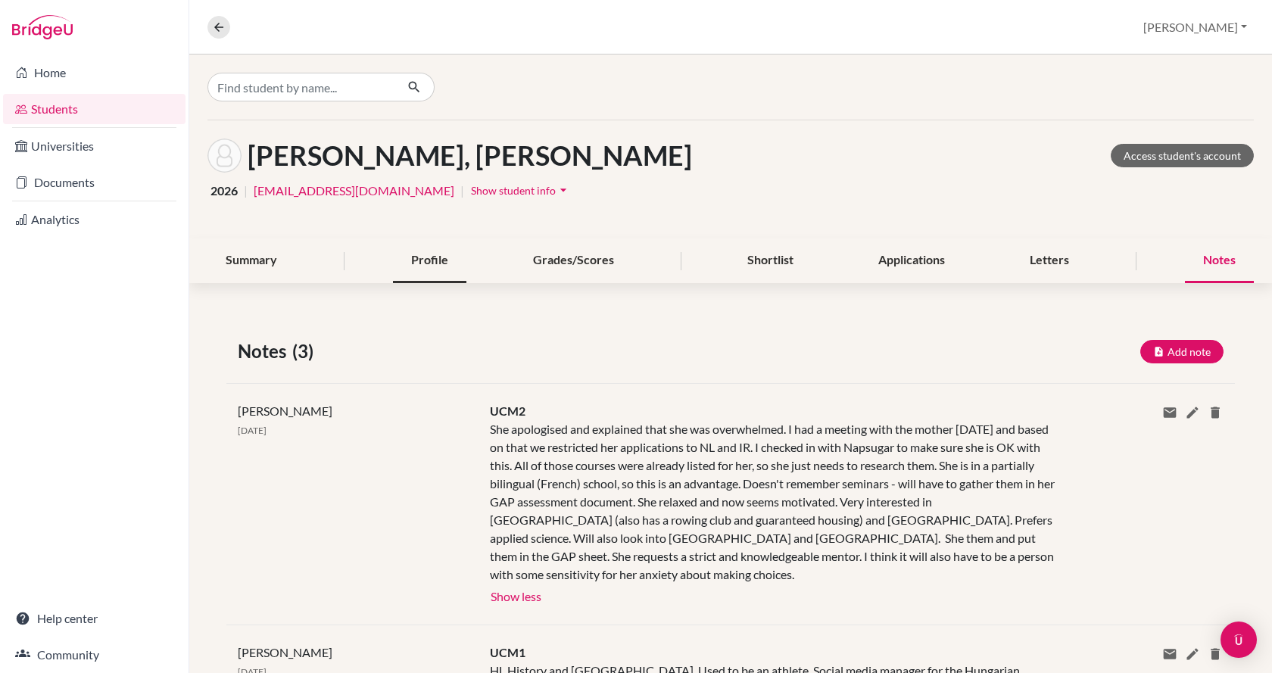
click at [438, 263] on div "Profile" at bounding box center [429, 261] width 73 height 45
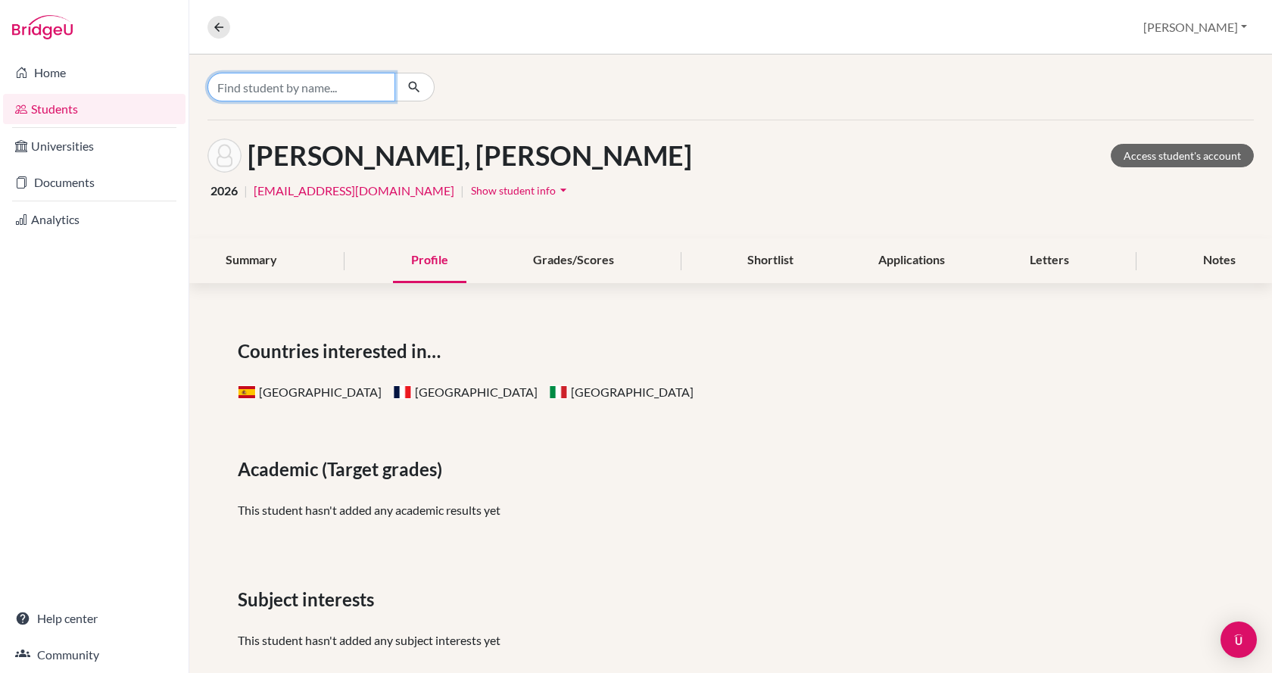
click at [295, 80] on input "Find student by name..." at bounding box center [302, 87] width 188 height 29
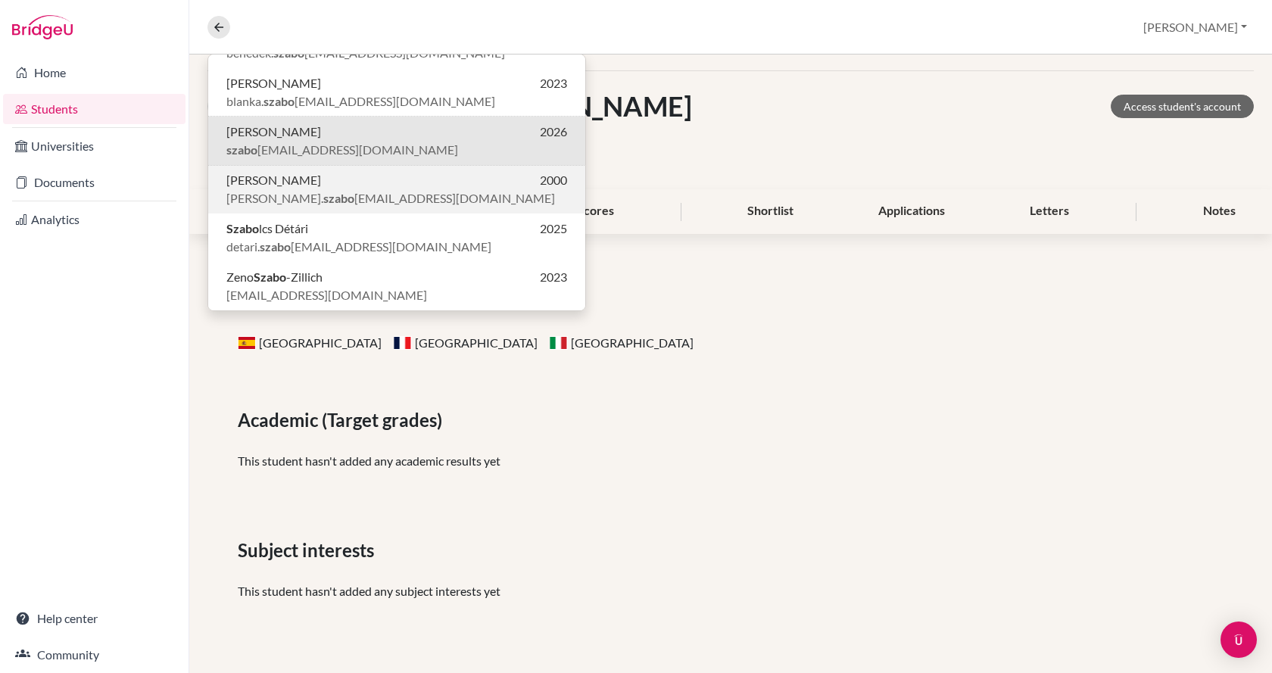
scroll to position [76, 0]
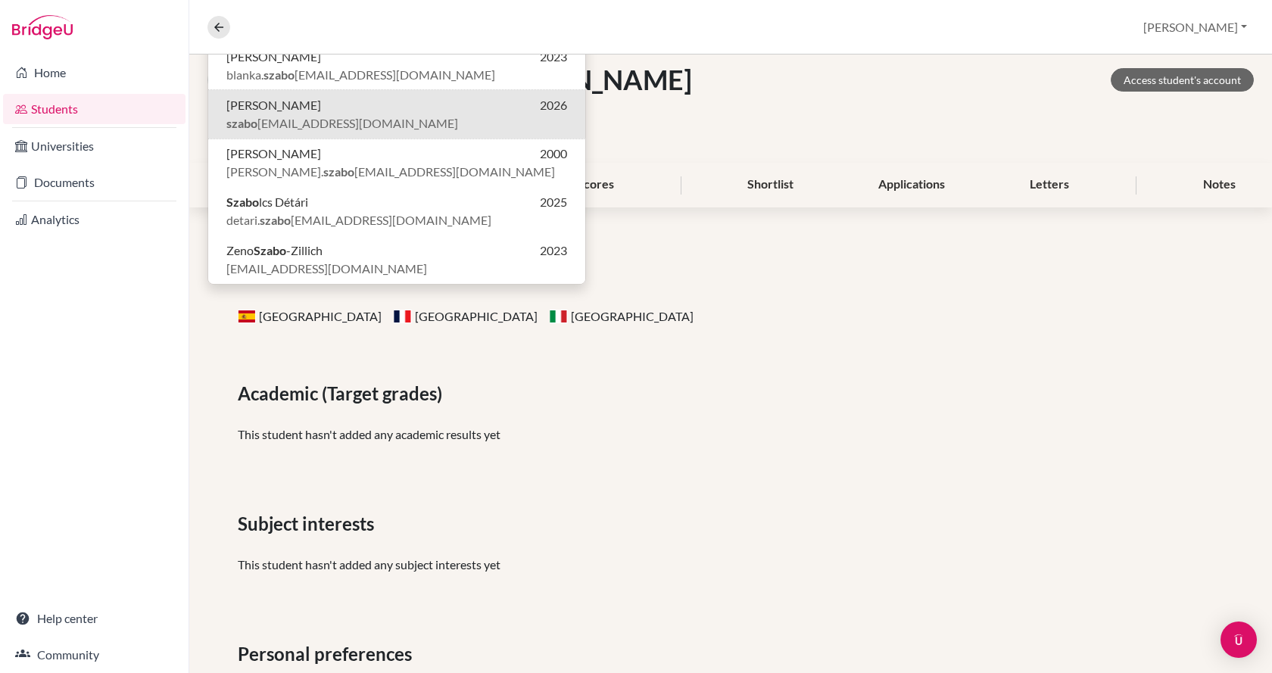
type input "szabo"
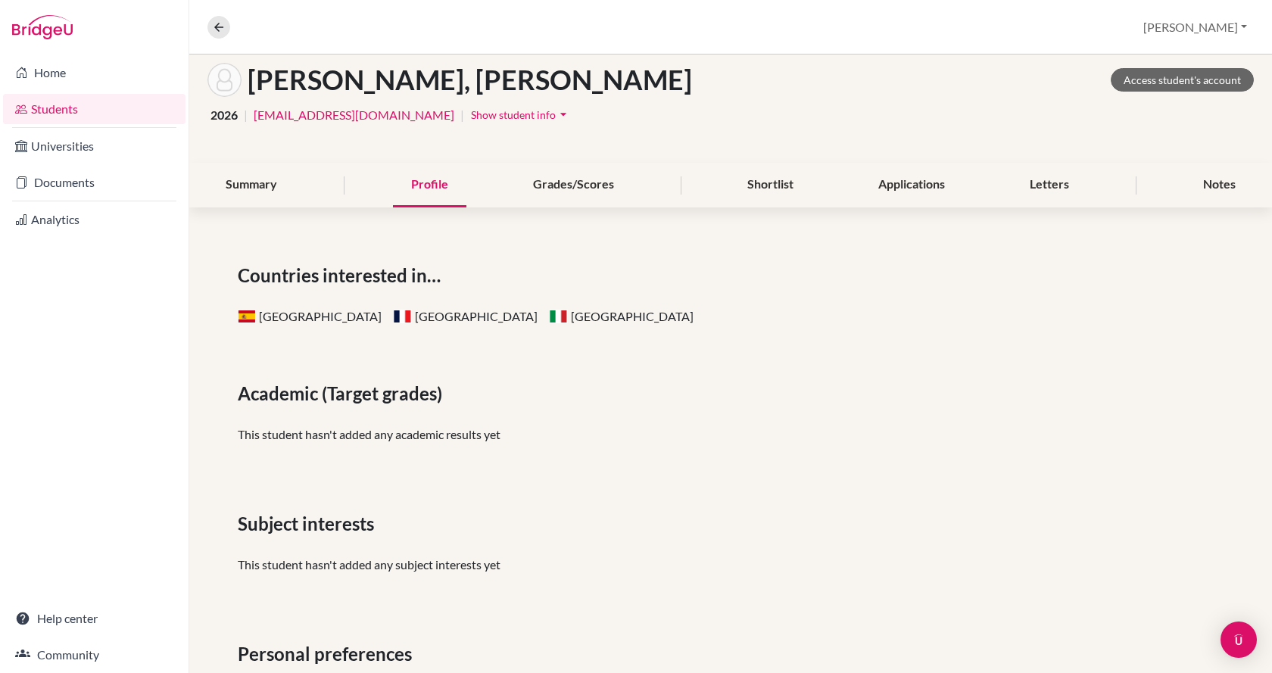
click at [697, 120] on div "2026 | szaboblankanapsugar@gmail.com | Show student info arrow_drop_down" at bounding box center [731, 114] width 1047 height 23
click at [222, 23] on icon at bounding box center [219, 27] width 14 height 14
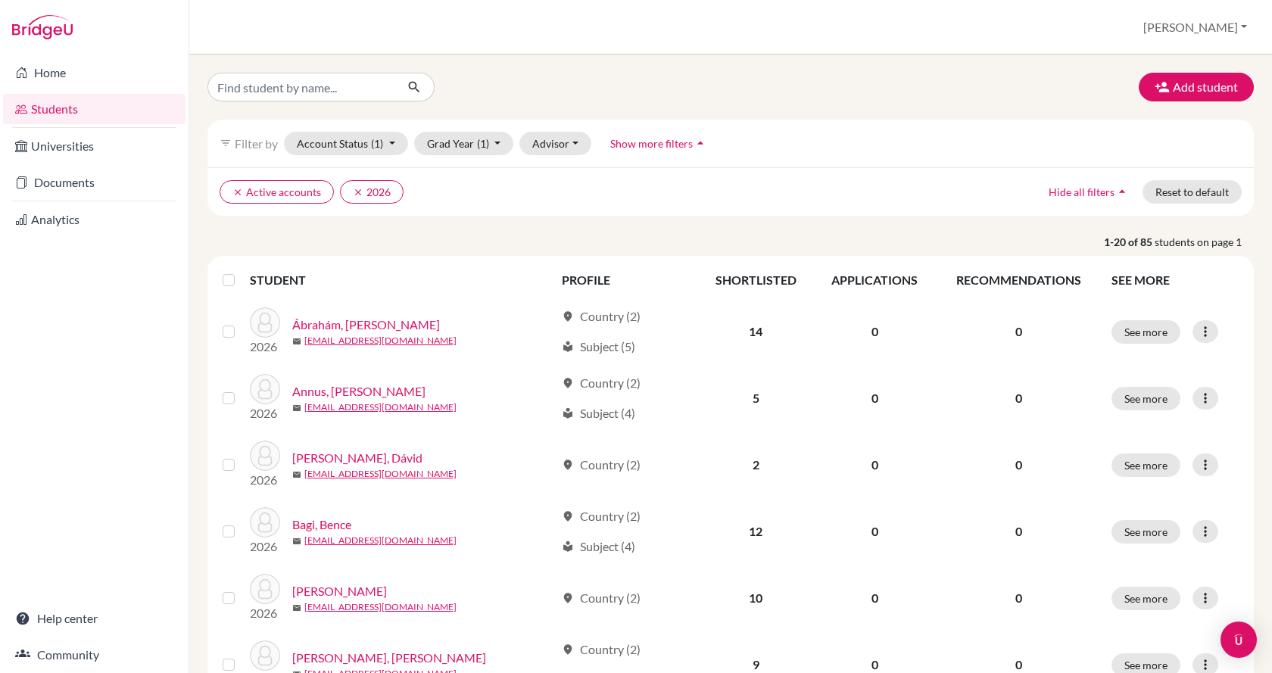
click at [222, 23] on div "Students overview Jay Profile School Settings Log out" at bounding box center [730, 27] width 1083 height 55
click at [14, 395] on div "Home Students Universities Documents Analytics Help center Community" at bounding box center [94, 364] width 189 height 619
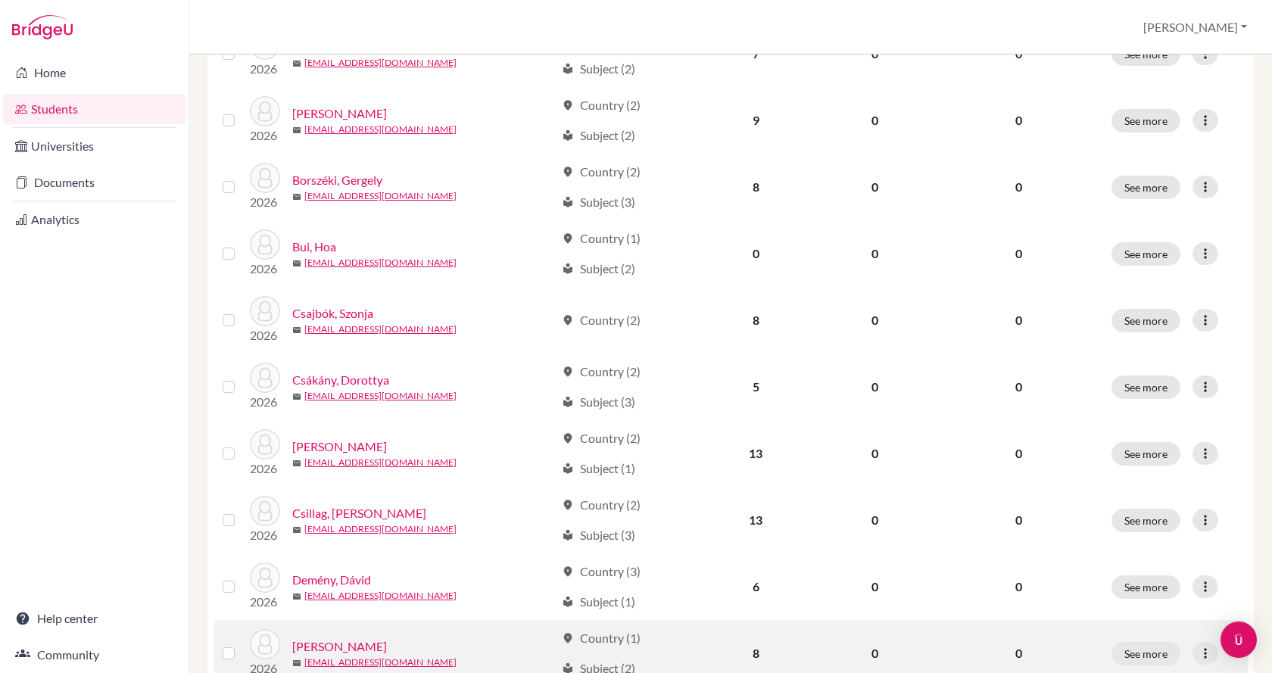
scroll to position [1060, 0]
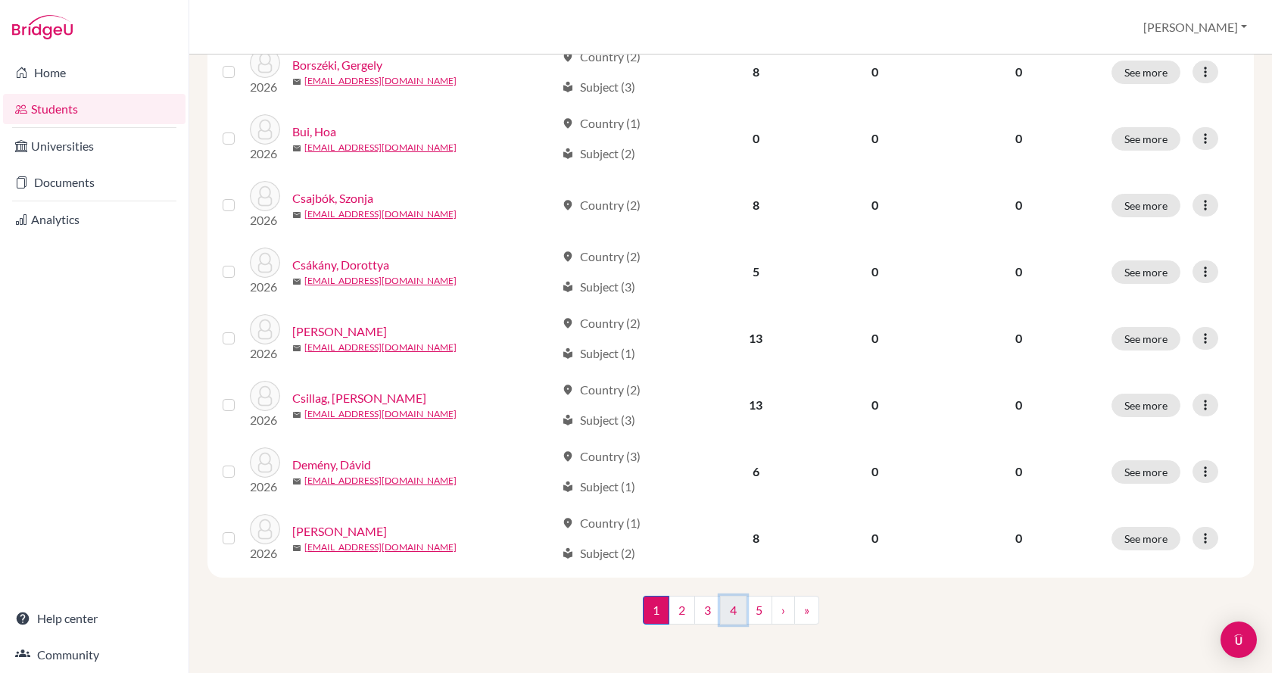
click at [731, 610] on link "4" at bounding box center [733, 610] width 27 height 29
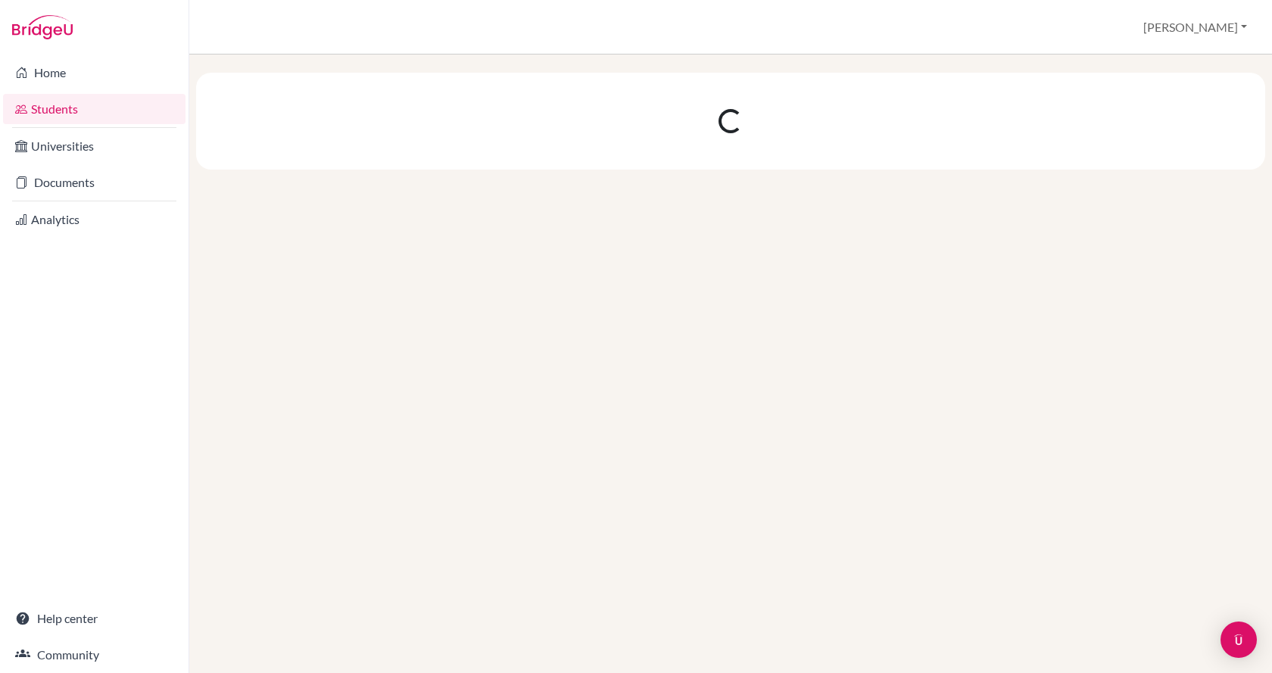
scroll to position [0, 0]
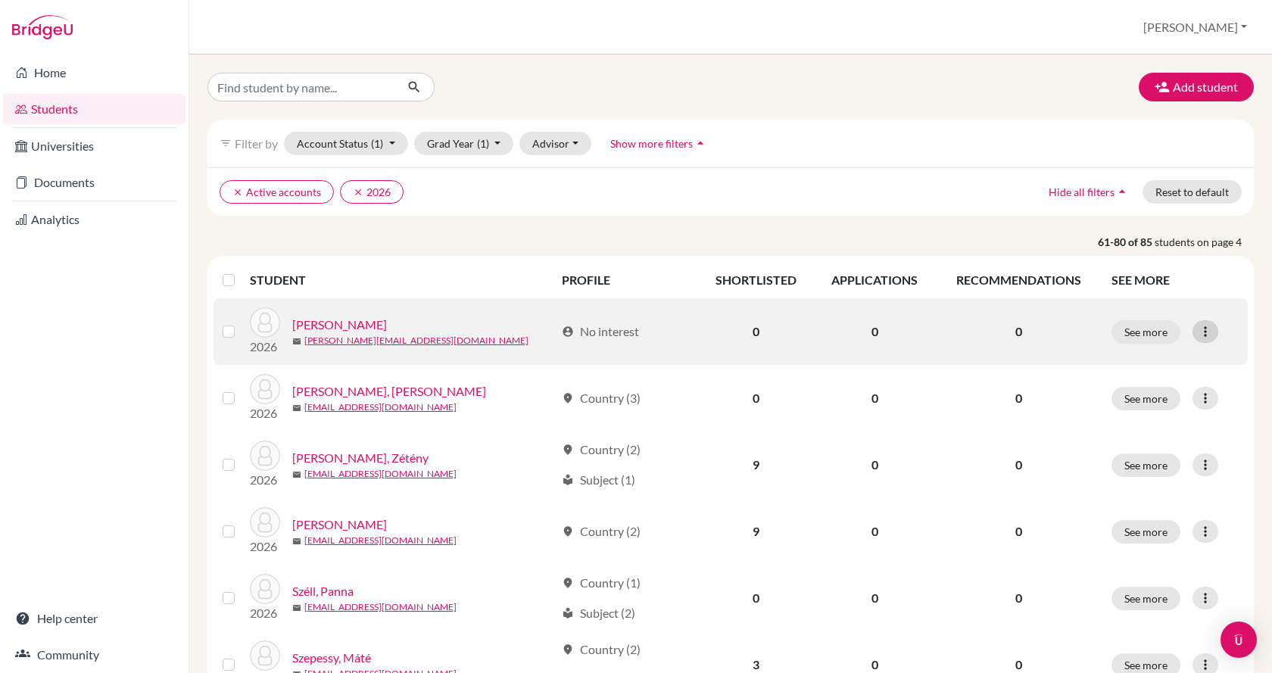
click at [1198, 335] on icon at bounding box center [1205, 331] width 15 height 15
click at [241, 323] on label at bounding box center [241, 323] width 0 height 0
click at [0, 0] on input "checkbox" at bounding box center [0, 0] width 0 height 0
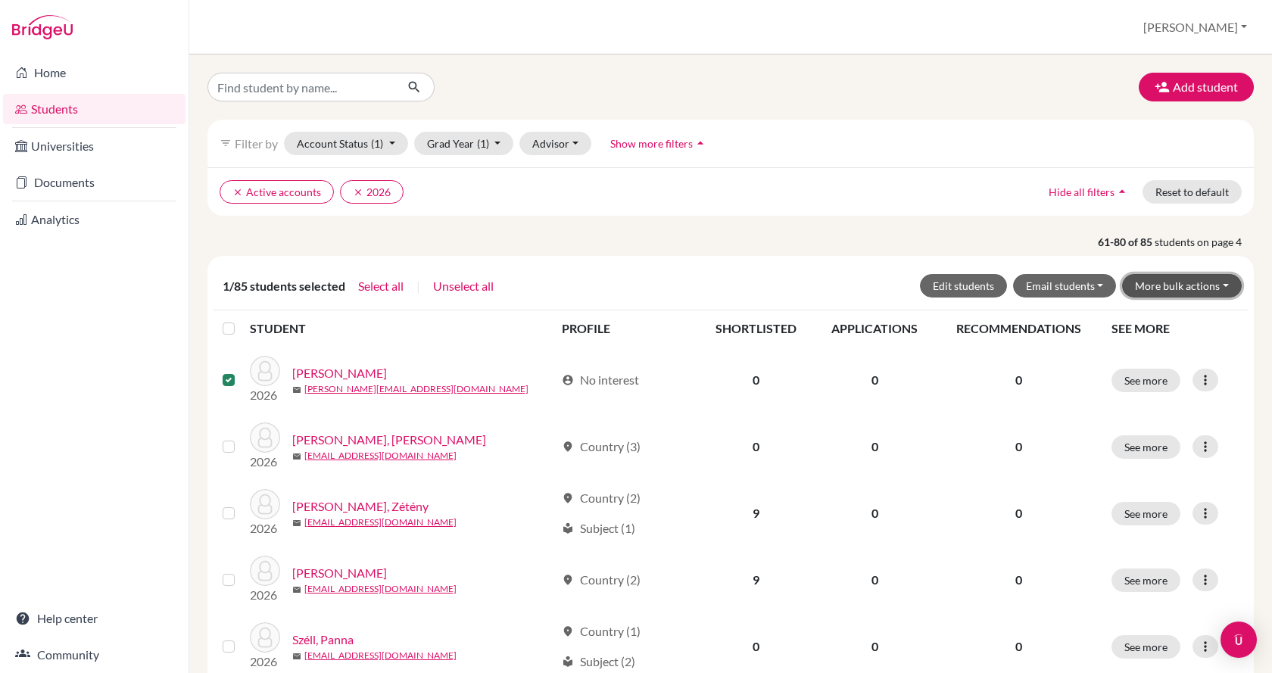
click at [1203, 286] on button "More bulk actions" at bounding box center [1182, 285] width 120 height 23
click at [1186, 317] on button "Archive" at bounding box center [1172, 318] width 137 height 24
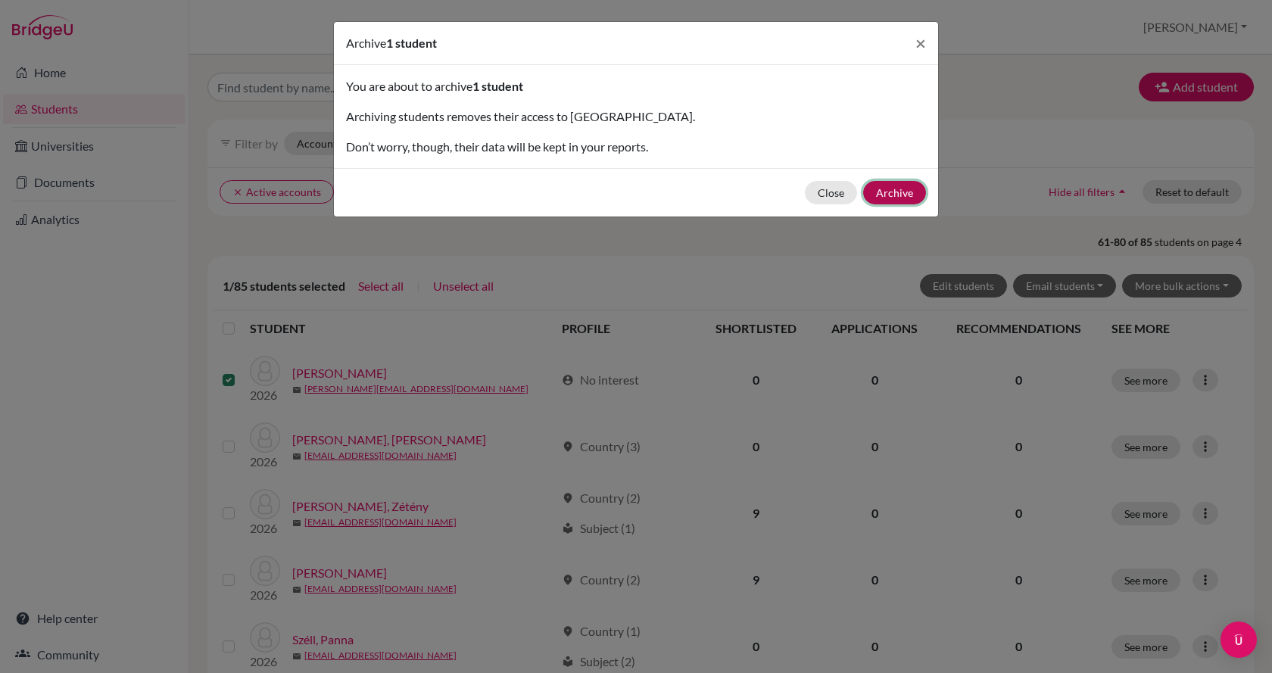
click at [910, 189] on button "Archive" at bounding box center [894, 192] width 63 height 23
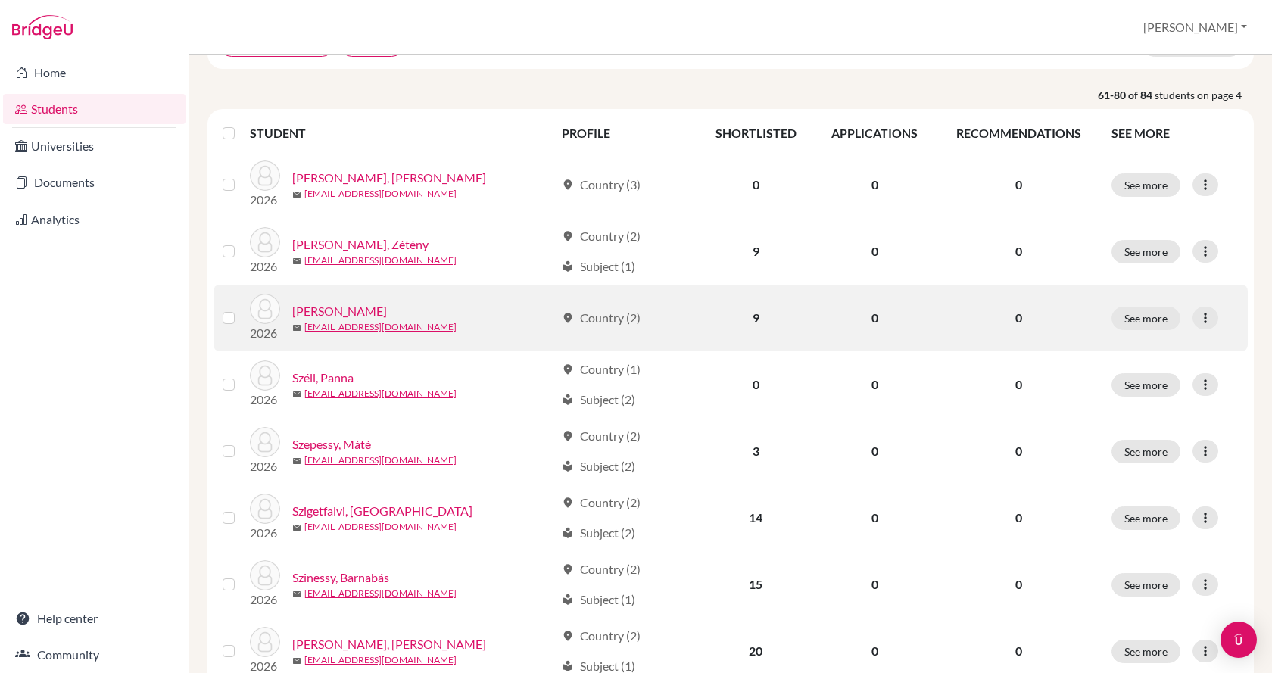
scroll to position [227, 0]
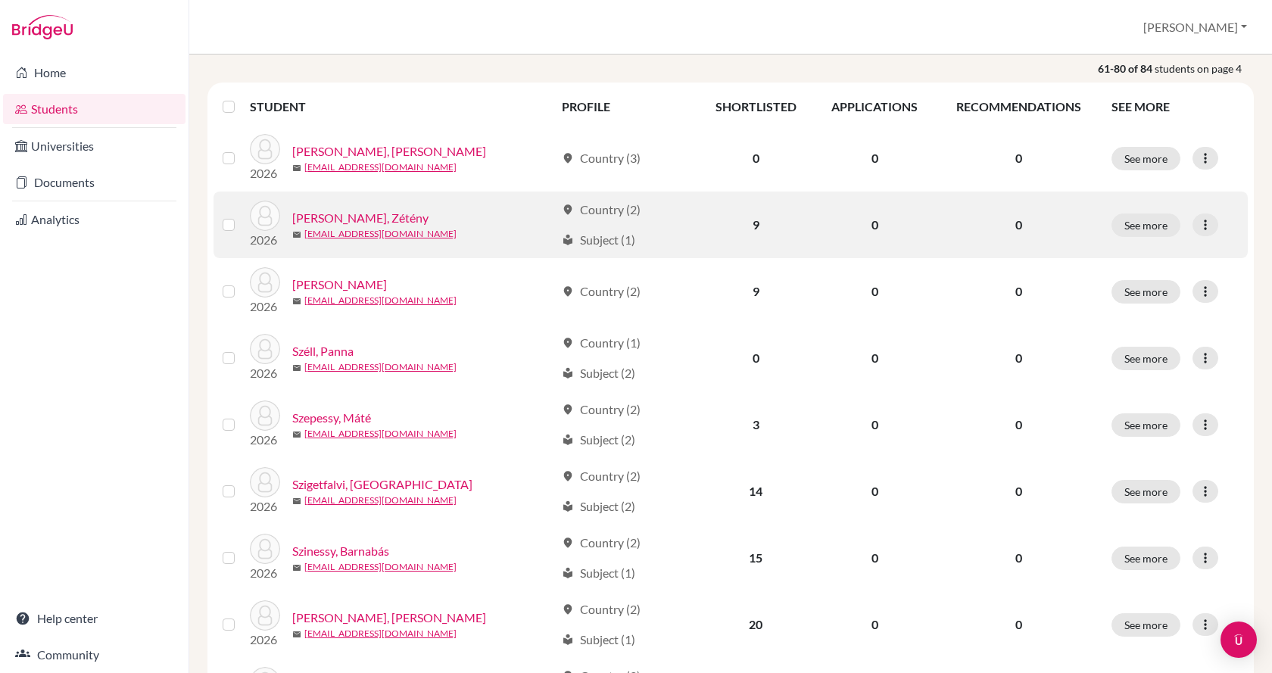
click at [319, 221] on link "Szabó, Zétény" at bounding box center [360, 218] width 136 height 18
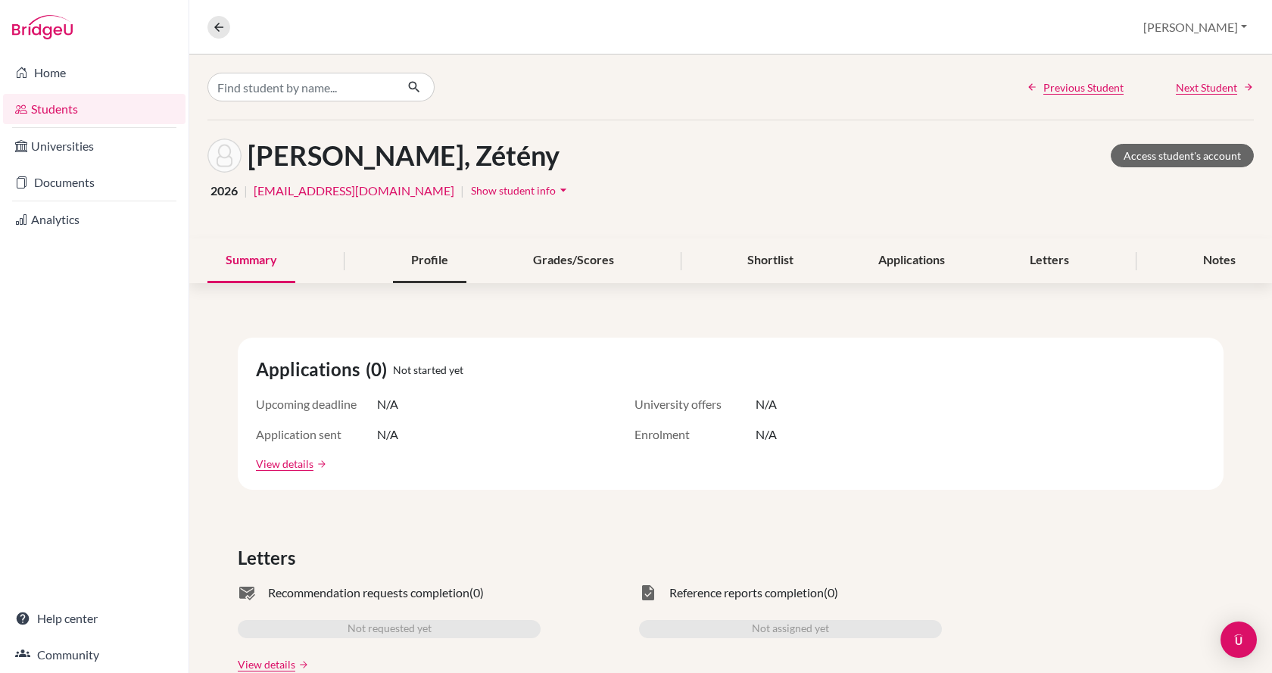
click at [407, 261] on div "Profile" at bounding box center [429, 261] width 73 height 45
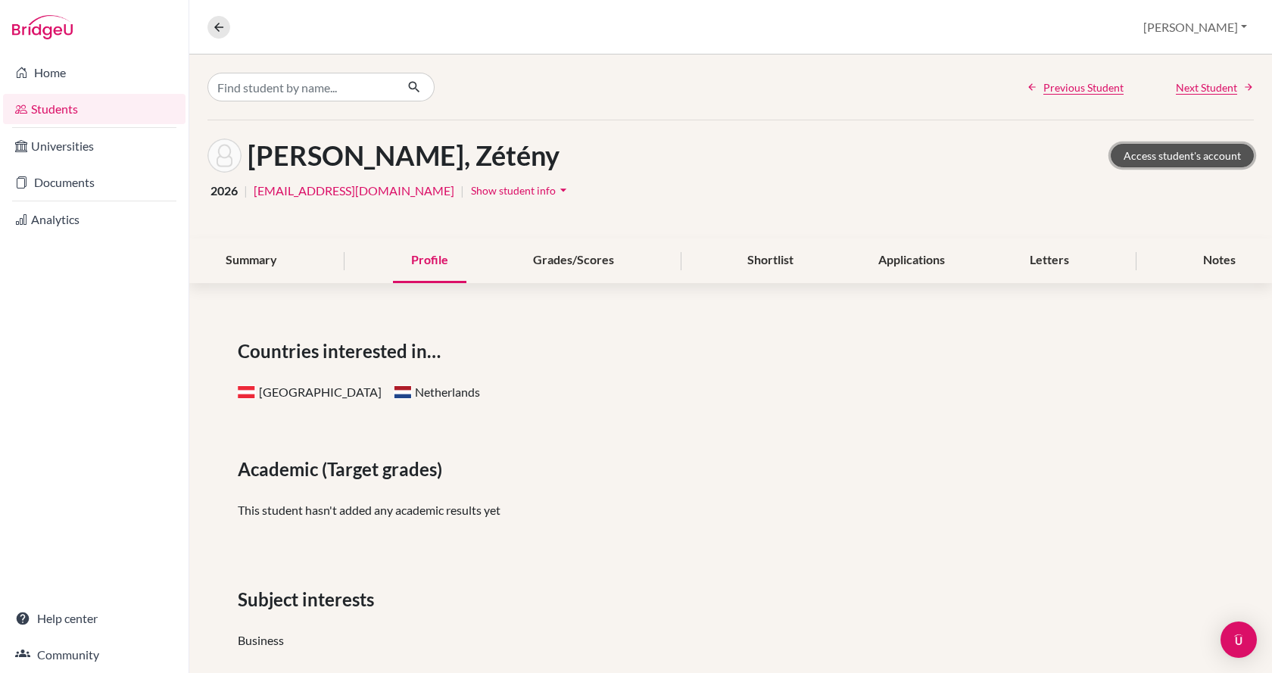
click at [1138, 150] on link "Access student's account" at bounding box center [1182, 155] width 143 height 23
